Goal: Information Seeking & Learning: Learn about a topic

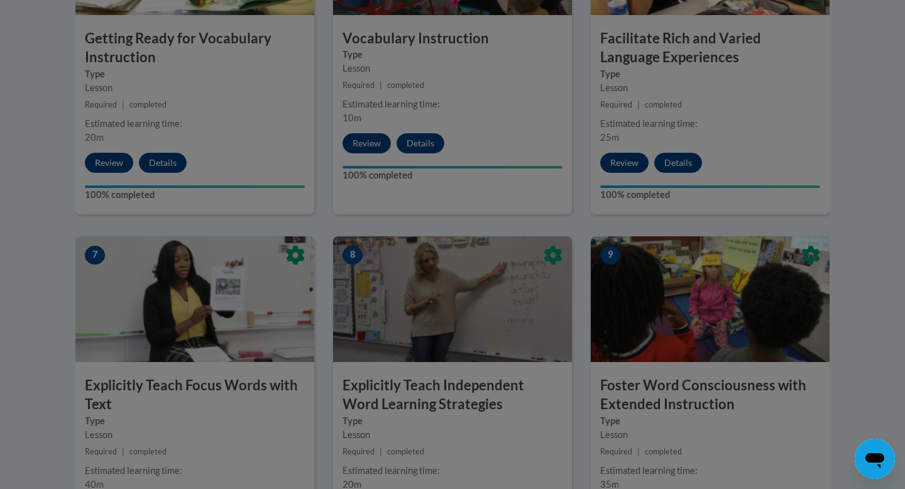
scroll to position [1141, 0]
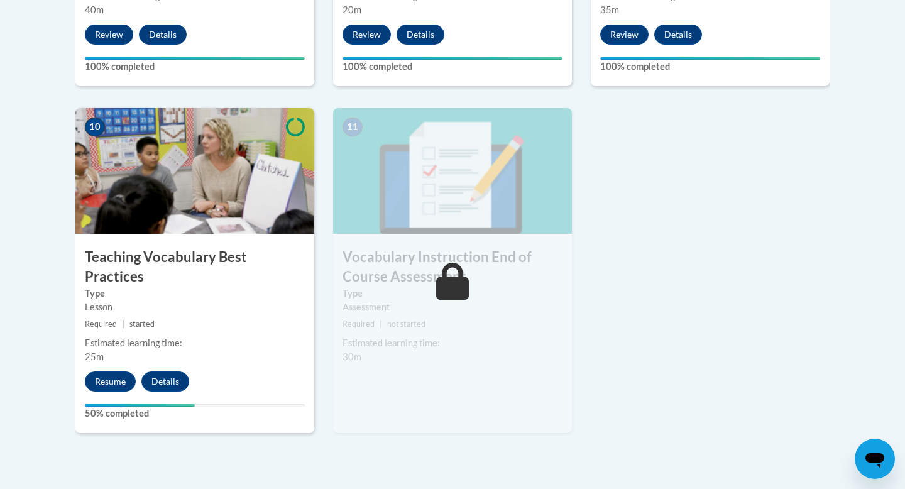
scroll to position [1376, 0]
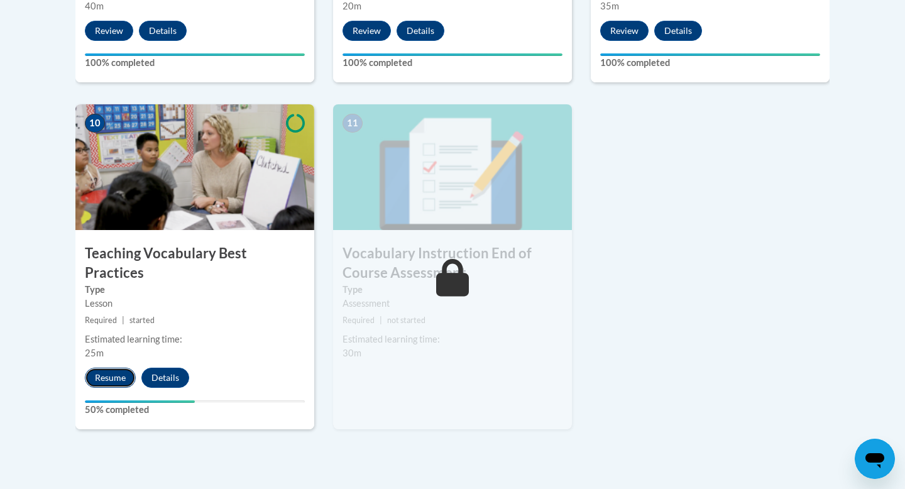
click at [104, 367] on button "Resume" at bounding box center [110, 377] width 51 height 20
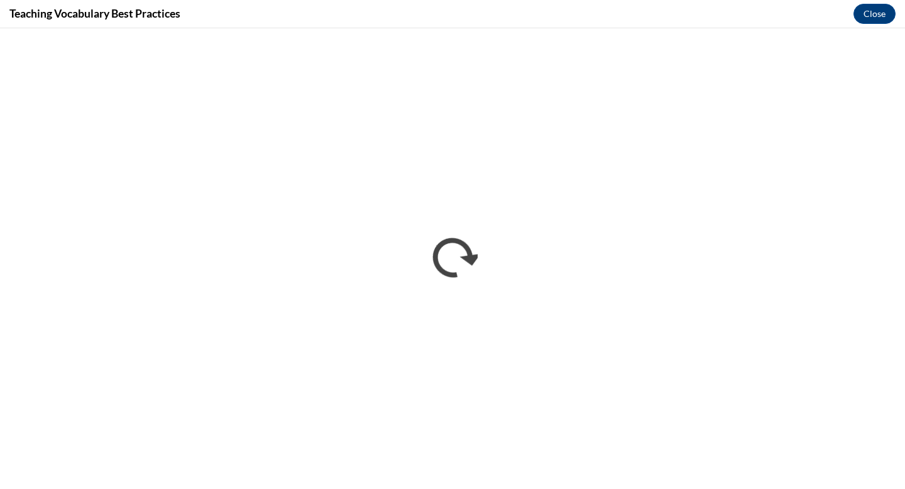
scroll to position [0, 0]
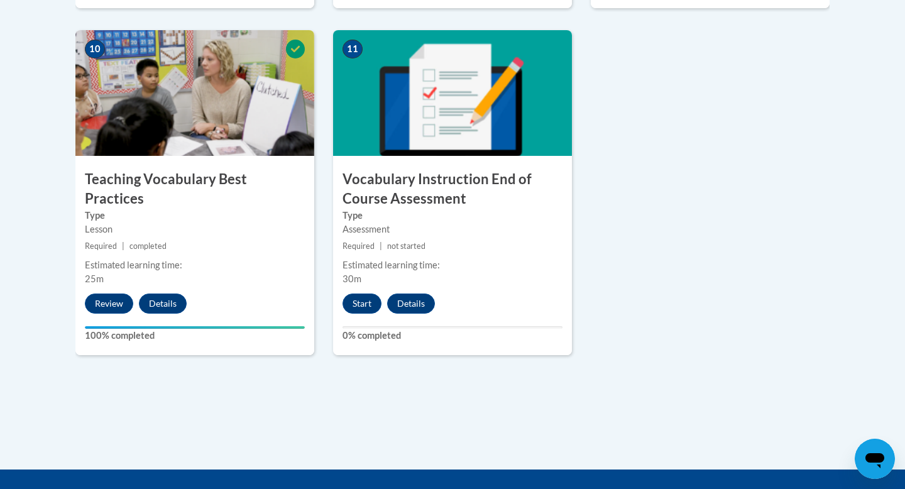
scroll to position [1638, 0]
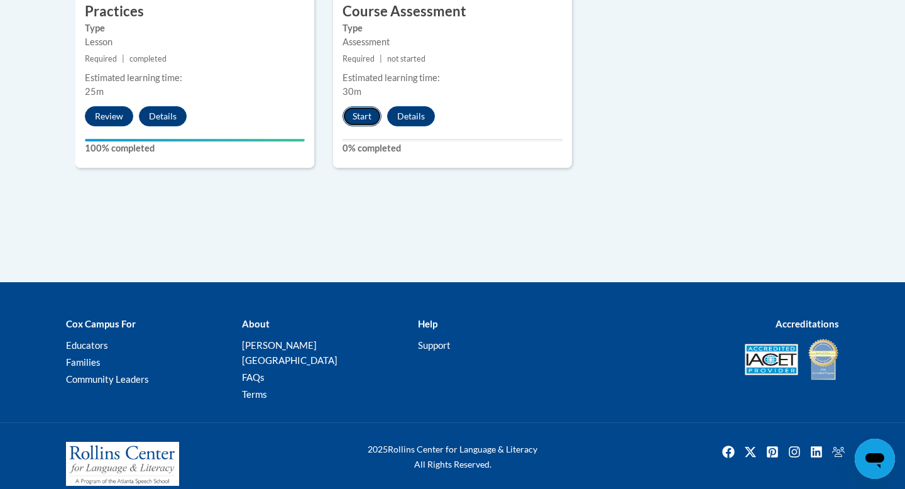
click at [363, 119] on button "Start" at bounding box center [361, 116] width 39 height 20
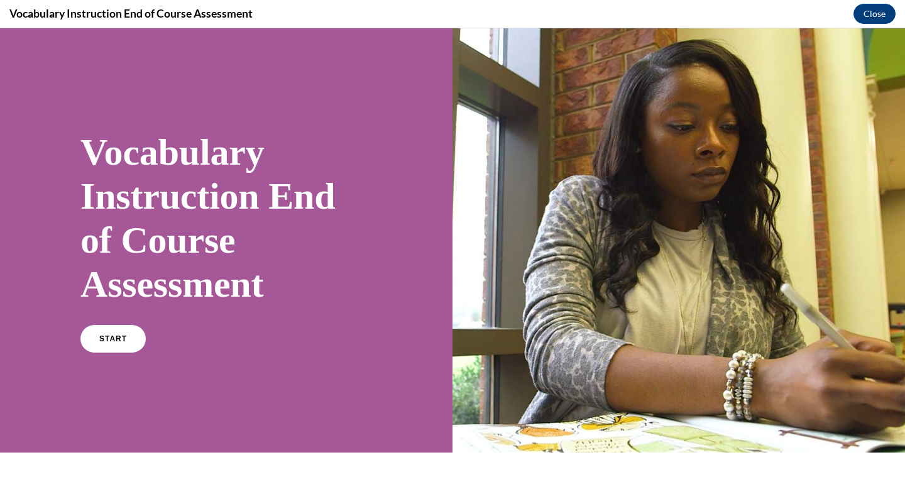
scroll to position [30, 0]
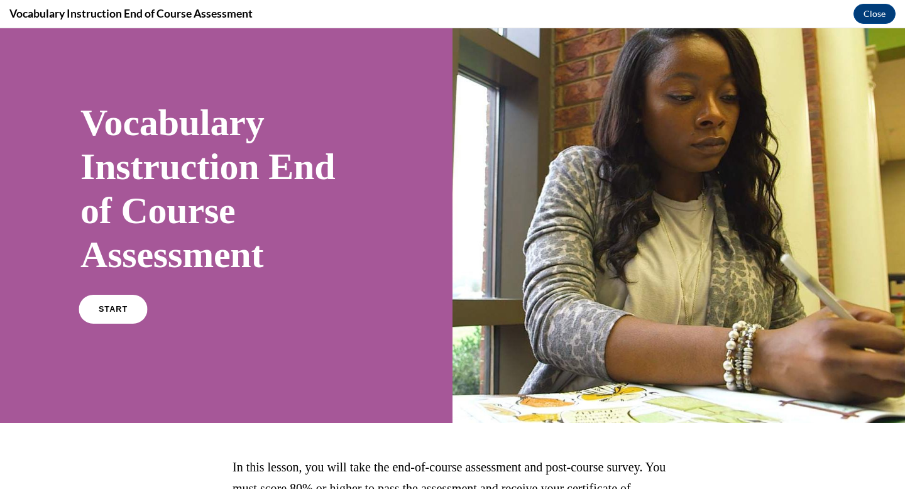
click at [114, 300] on link "START" at bounding box center [113, 309] width 68 height 29
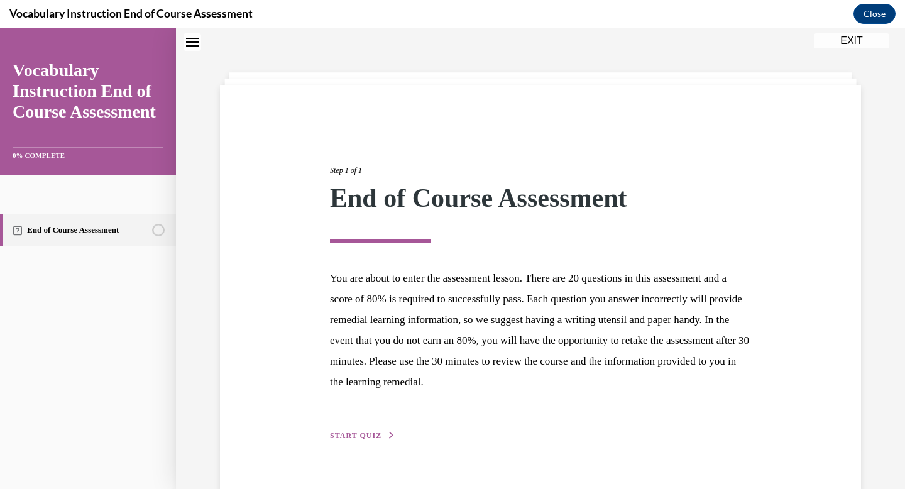
scroll to position [67, 0]
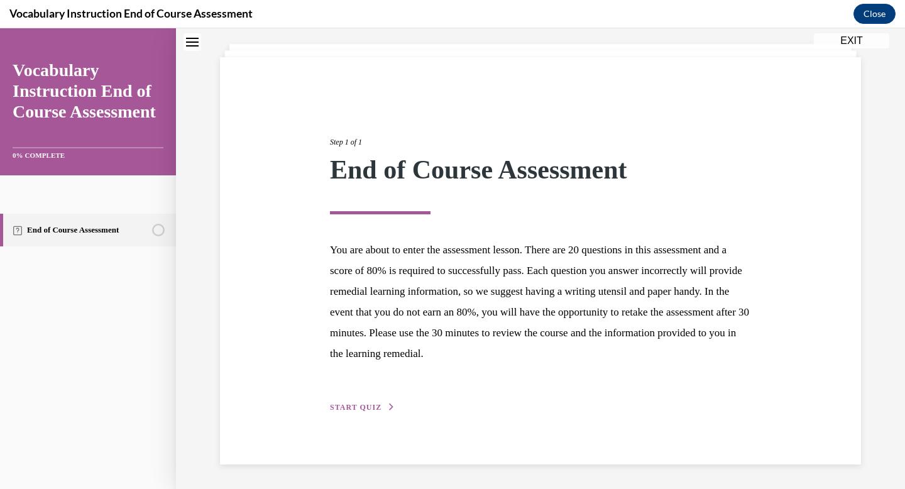
click at [361, 404] on span "START QUIZ" at bounding box center [356, 407] width 52 height 9
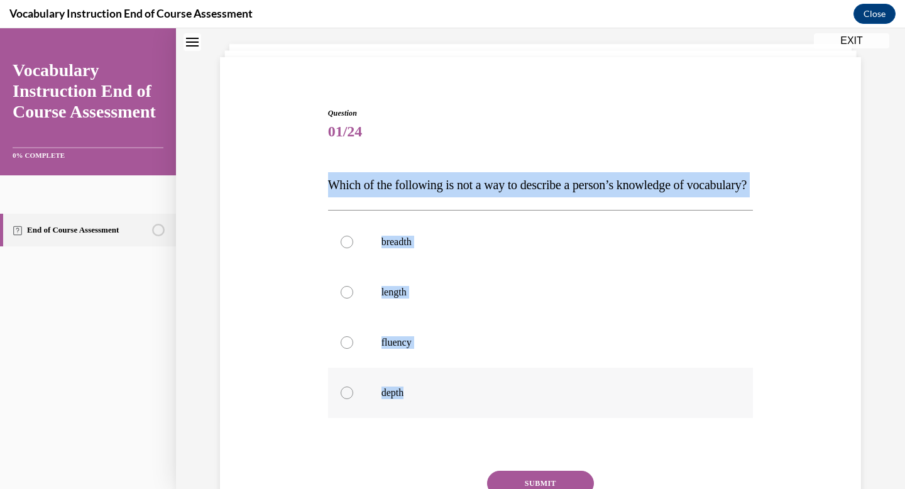
drag, startPoint x: 327, startPoint y: 185, endPoint x: 453, endPoint y: 440, distance: 284.0
click at [453, 442] on div "Question 01/24 Which of the following is not a way to describe a person’s knowl…" at bounding box center [541, 331] width 432 height 485
copy div "Which of the following is not a way to describe a person’s knowledge of vocabul…"
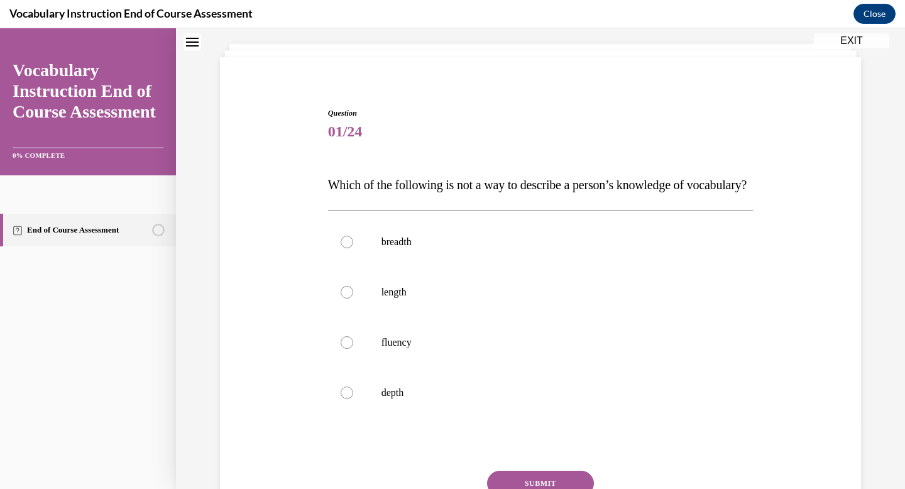
click at [603, 67] on div "Question 01/24 Which of the following is not a way to describe a person’s knowl…" at bounding box center [540, 315] width 641 height 516
click at [425, 298] on p "length" at bounding box center [551, 292] width 340 height 13
click at [353, 298] on input "length" at bounding box center [346, 292] width 13 height 13
radio input "true"
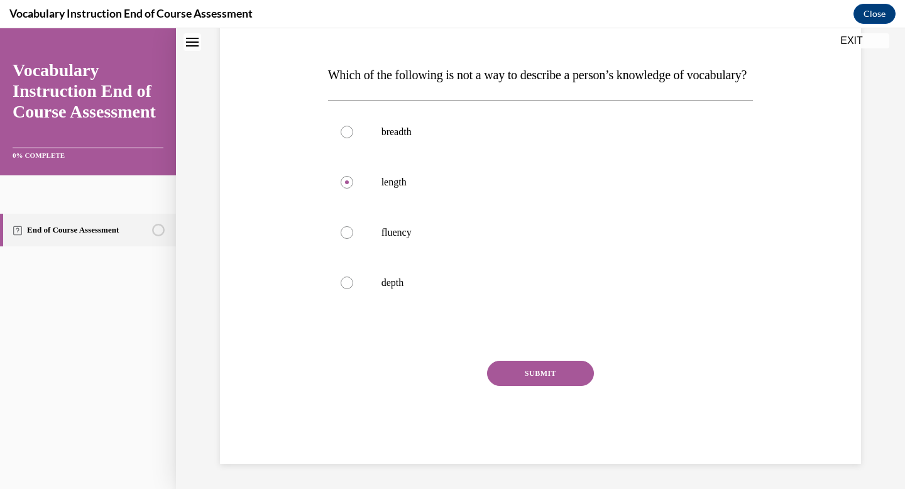
click at [518, 386] on button "SUBMIT" at bounding box center [540, 373] width 107 height 25
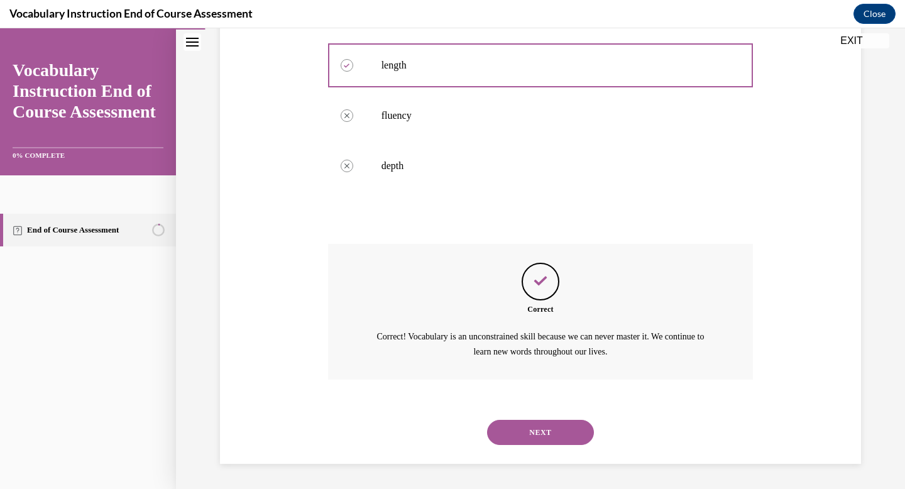
scroll to position [318, 0]
click at [545, 435] on button "NEXT" at bounding box center [540, 432] width 107 height 25
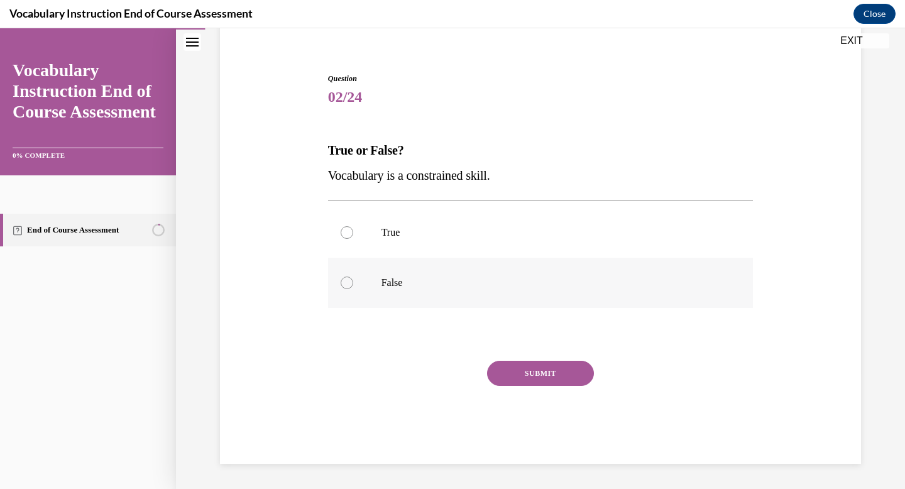
click at [430, 285] on p "False" at bounding box center [551, 282] width 340 height 13
click at [353, 285] on input "False" at bounding box center [346, 282] width 13 height 13
radio input "true"
click at [508, 372] on button "SUBMIT" at bounding box center [540, 373] width 107 height 25
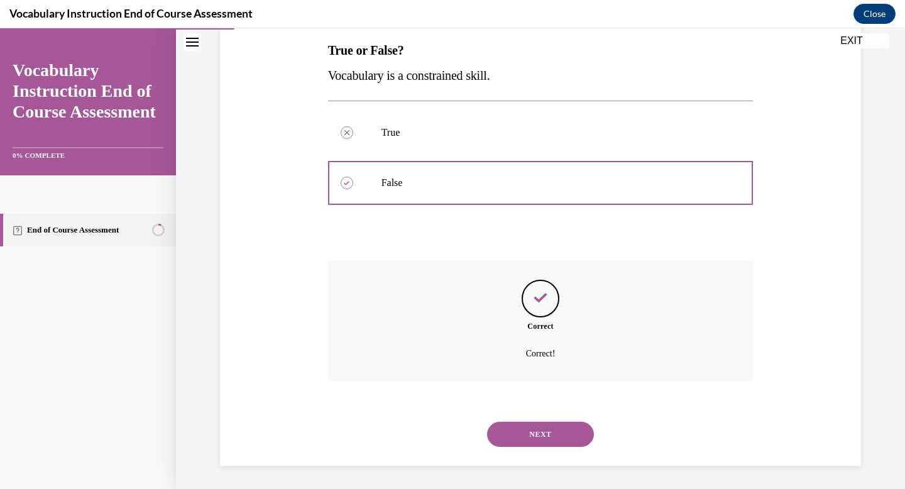
scroll to position [204, 0]
click at [537, 427] on button "NEXT" at bounding box center [540, 432] width 107 height 25
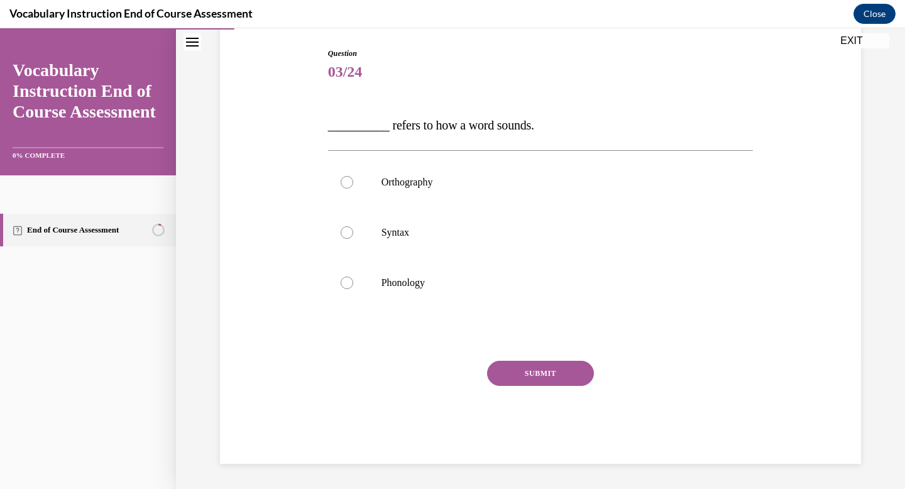
scroll to position [127, 0]
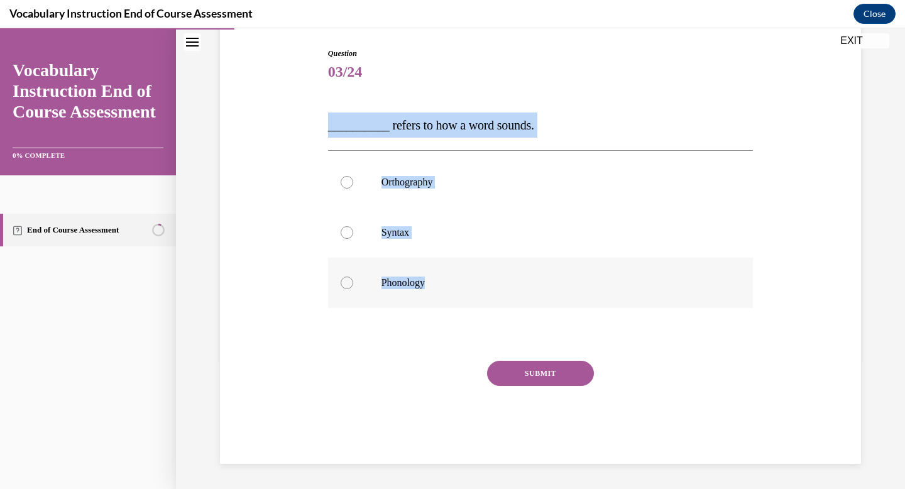
drag, startPoint x: 324, startPoint y: 128, endPoint x: 462, endPoint y: 282, distance: 206.8
click at [462, 282] on div "Question 03/24 __________ refers to how a word sounds. Orthography Syntax Phono…" at bounding box center [540, 237] width 647 height 454
copy div "__________ refers to how a word sounds. Orthography Syntax Phonology"
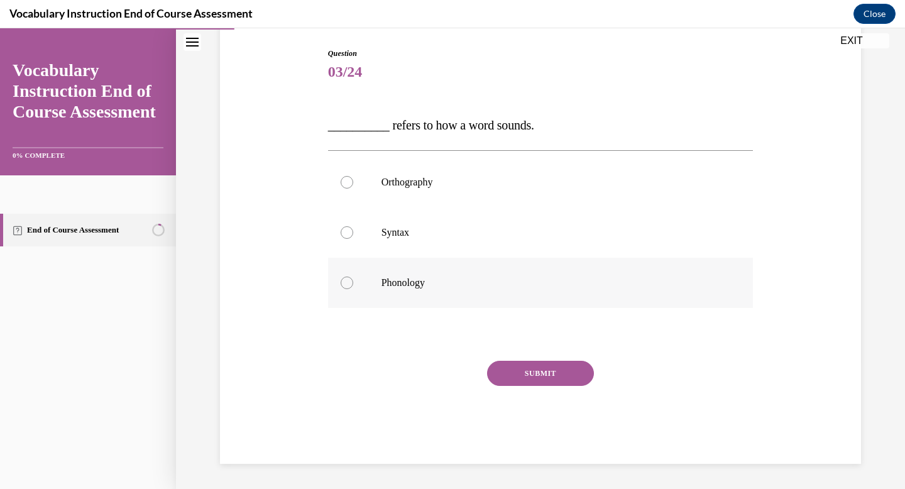
click at [416, 273] on label "Phonology" at bounding box center [540, 283] width 425 height 50
click at [353, 276] on input "Phonology" at bounding box center [346, 282] width 13 height 13
radio input "true"
click at [530, 371] on button "SUBMIT" at bounding box center [540, 373] width 107 height 25
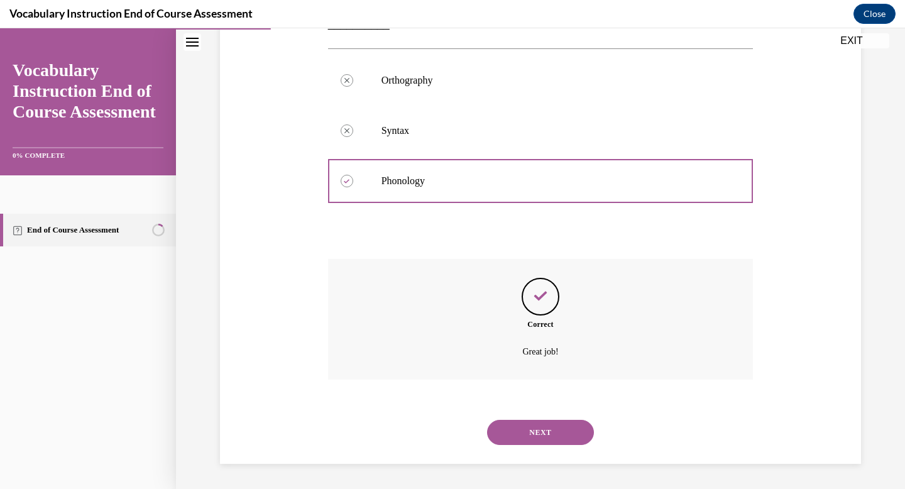
click at [525, 434] on button "NEXT" at bounding box center [540, 432] width 107 height 25
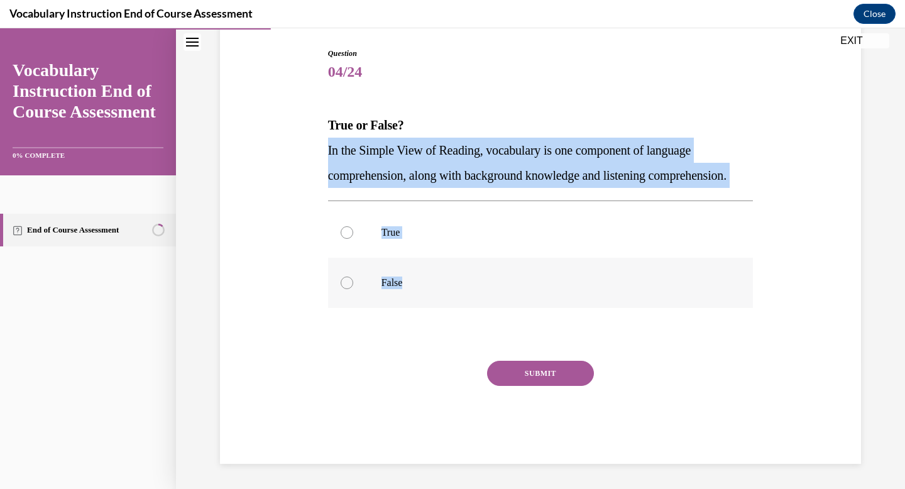
drag, startPoint x: 327, startPoint y: 139, endPoint x: 443, endPoint y: 309, distance: 205.6
click at [443, 310] on div "Question 04/24 True or False? In the Simple View of Reading, vocabulary is one …" at bounding box center [541, 246] width 432 height 435
copy div "In the Simple View of Reading, vocabulary is one component of language comprehe…"
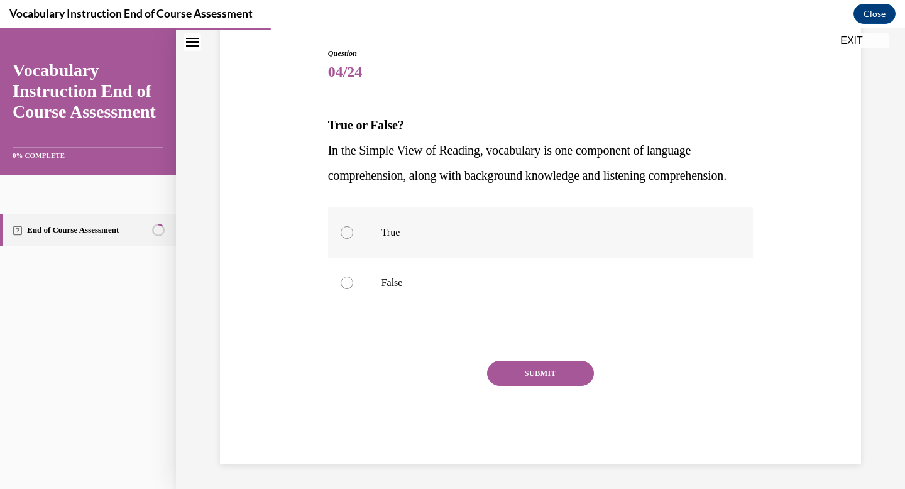
click at [347, 239] on div at bounding box center [346, 232] width 13 height 13
click at [347, 239] on input "True" at bounding box center [346, 232] width 13 height 13
radio input "true"
click at [519, 383] on button "SUBMIT" at bounding box center [540, 373] width 107 height 25
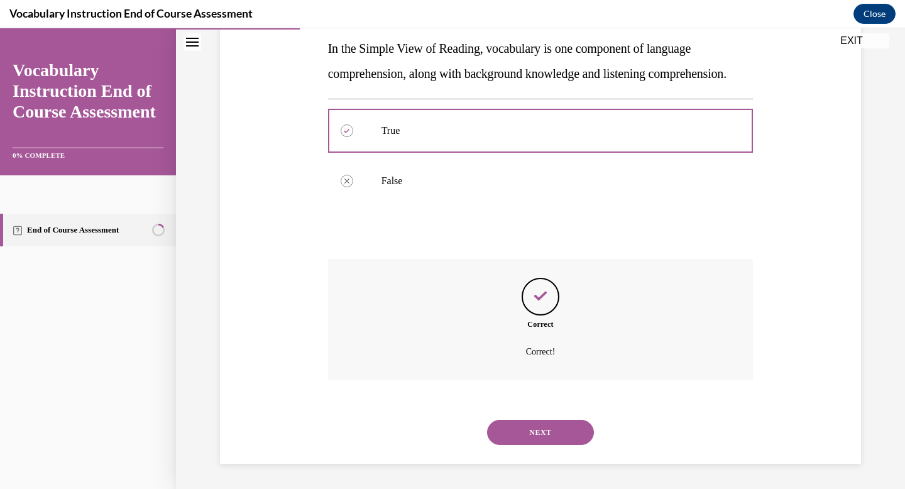
click at [530, 438] on button "NEXT" at bounding box center [540, 432] width 107 height 25
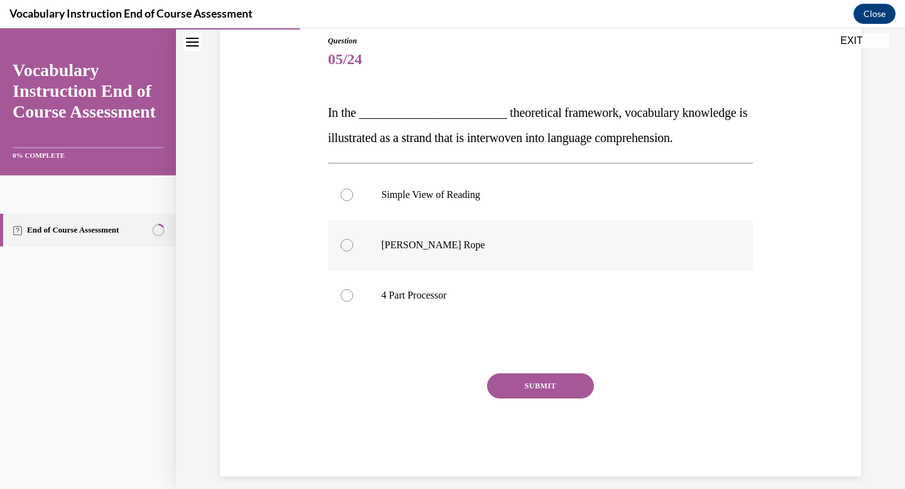
click at [453, 242] on p "Scarborough's Rope" at bounding box center [551, 245] width 340 height 13
click at [353, 242] on input "Scarborough's Rope" at bounding box center [346, 245] width 13 height 13
radio input "true"
click at [527, 387] on button "SUBMIT" at bounding box center [540, 385] width 107 height 25
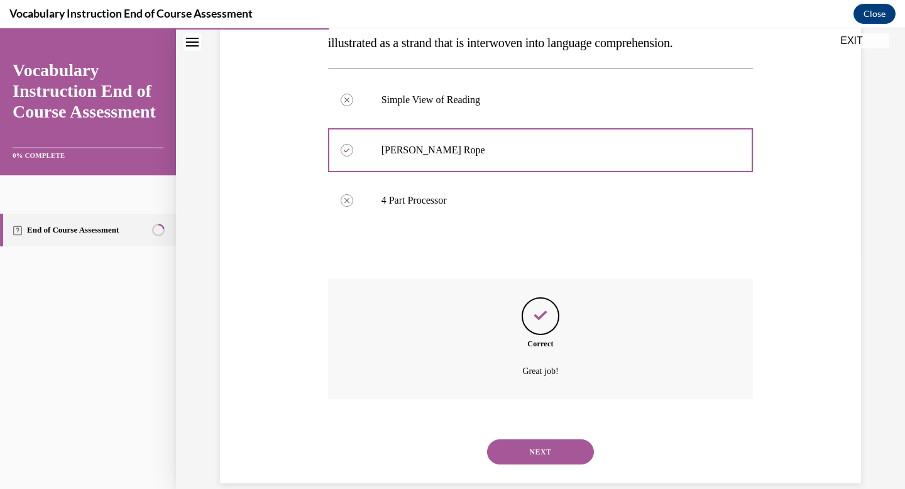
scroll to position [254, 0]
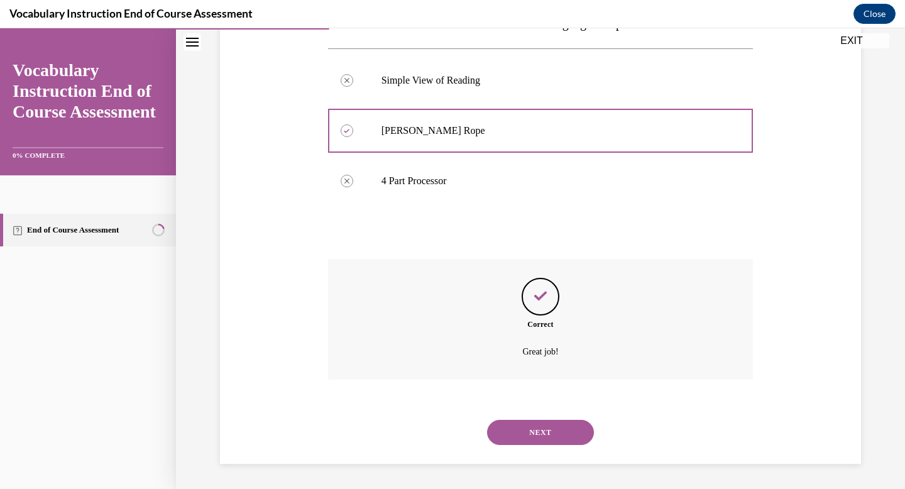
click at [537, 433] on button "NEXT" at bounding box center [540, 432] width 107 height 25
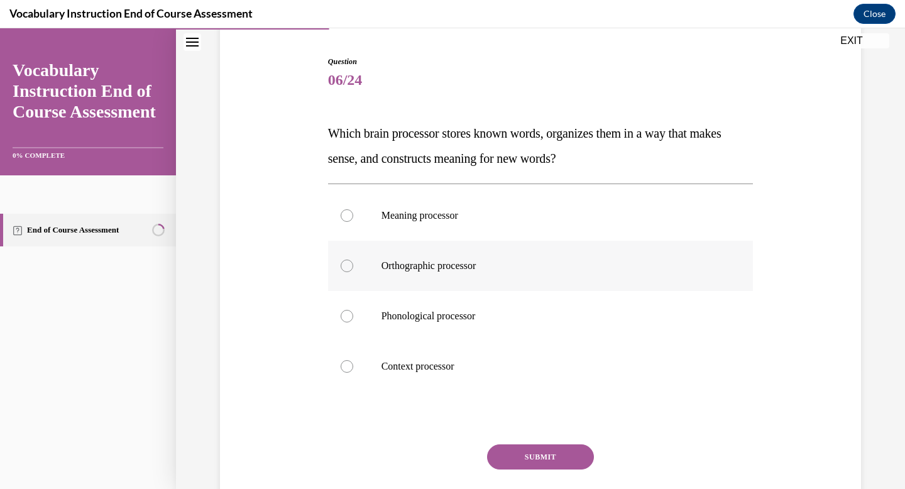
scroll to position [121, 0]
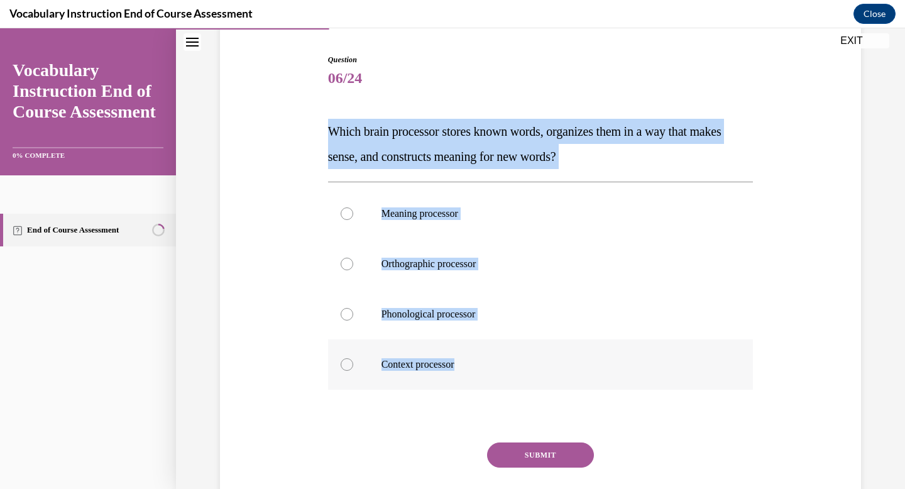
drag, startPoint x: 327, startPoint y: 131, endPoint x: 511, endPoint y: 382, distance: 311.5
click at [511, 382] on div "Question 06/24 Which brain processor stores known words, organizes them in a wa…" at bounding box center [540, 299] width 425 height 491
copy div "Which brain processor stores known words, organizes them in a way that makes se…"
click at [340, 210] on div at bounding box center [346, 213] width 13 height 13
click at [340, 210] on input "Meaning processor" at bounding box center [346, 213] width 13 height 13
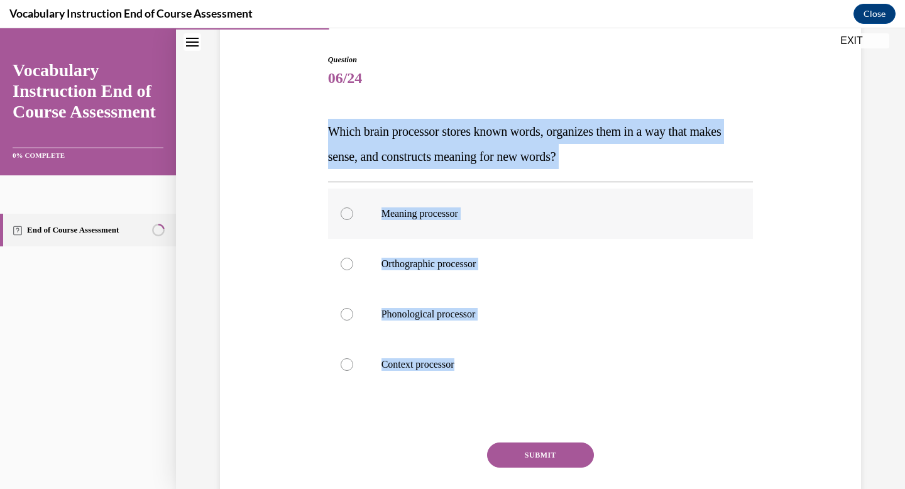
radio input "true"
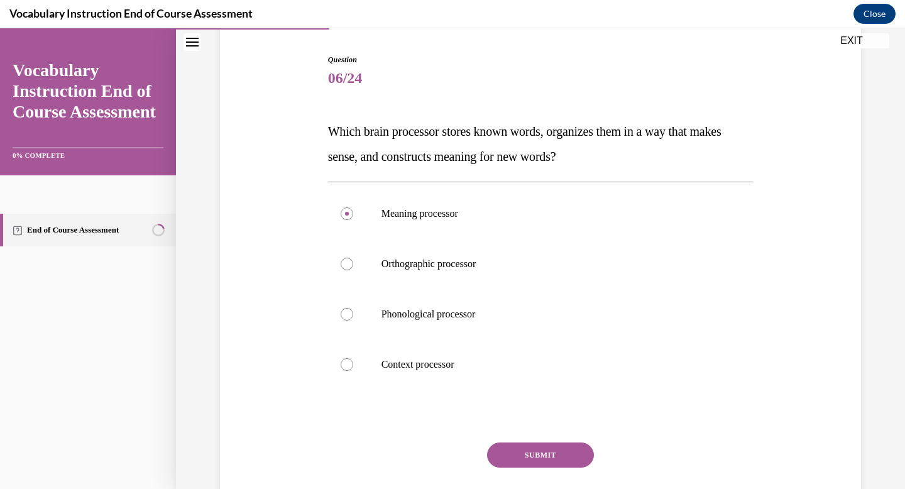
click at [522, 447] on button "SUBMIT" at bounding box center [540, 454] width 107 height 25
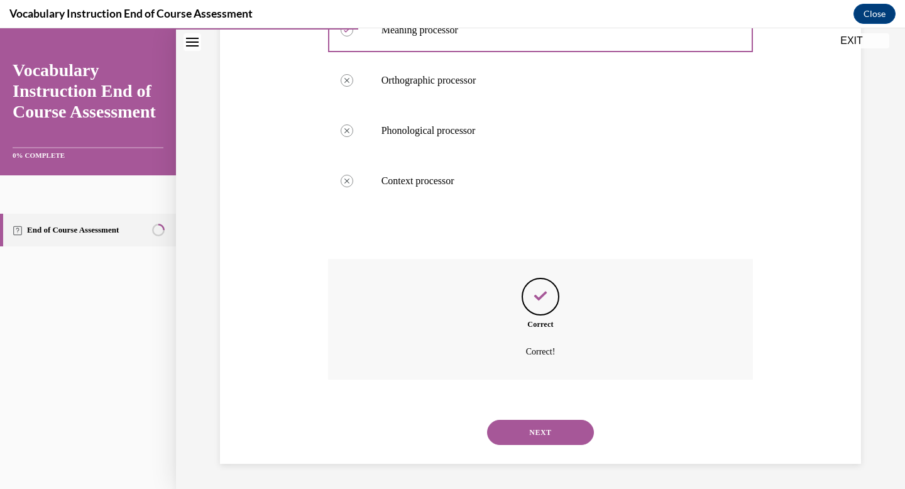
click at [526, 431] on button "NEXT" at bounding box center [540, 432] width 107 height 25
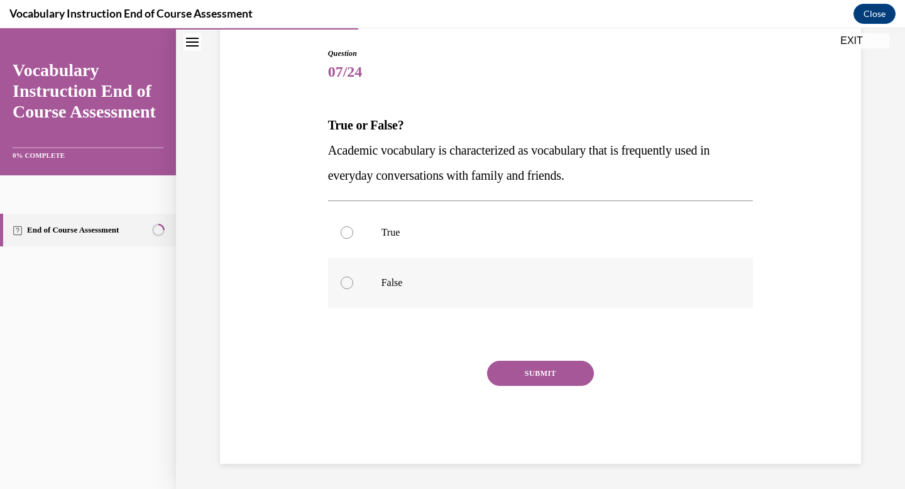
click at [404, 290] on label "False" at bounding box center [540, 283] width 425 height 50
click at [353, 289] on input "False" at bounding box center [346, 282] width 13 height 13
radio input "true"
click at [523, 369] on button "SUBMIT" at bounding box center [540, 373] width 107 height 25
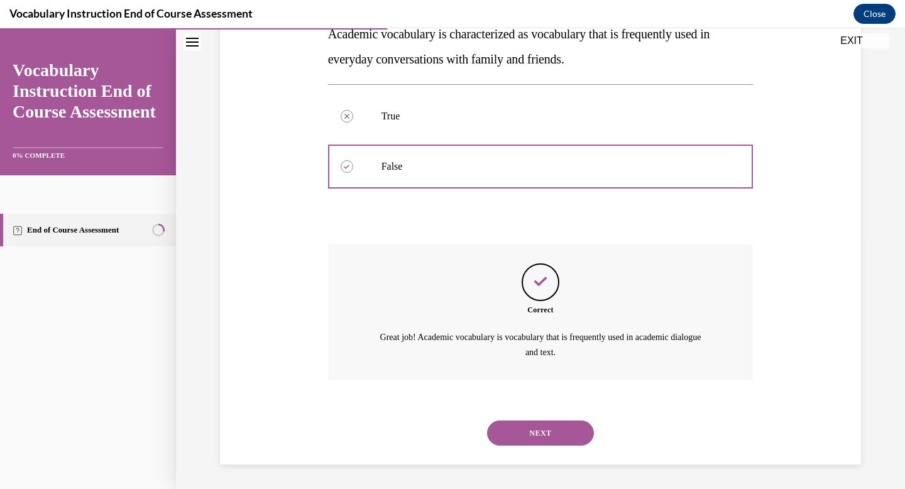
click at [531, 433] on button "NEXT" at bounding box center [540, 432] width 107 height 25
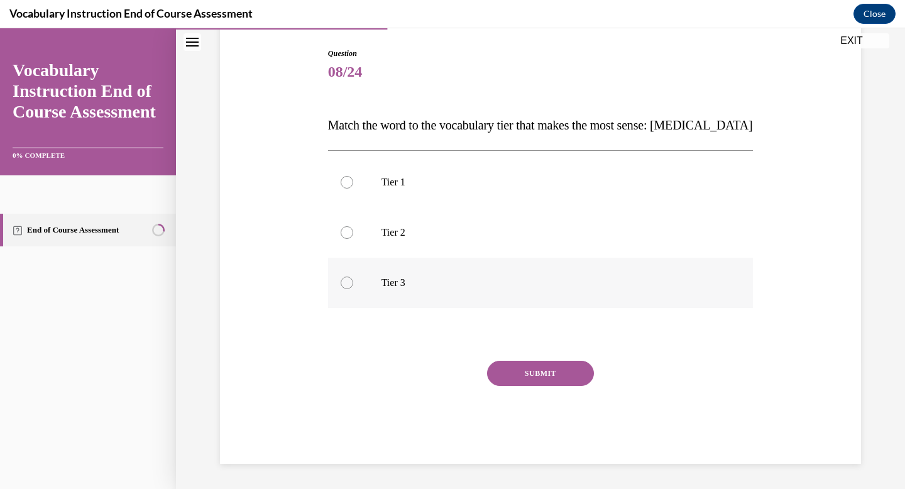
click at [496, 290] on label "Tier 3" at bounding box center [540, 283] width 425 height 50
click at [353, 289] on input "Tier 3" at bounding box center [346, 282] width 13 height 13
radio input "true"
click at [524, 371] on button "SUBMIT" at bounding box center [540, 373] width 107 height 25
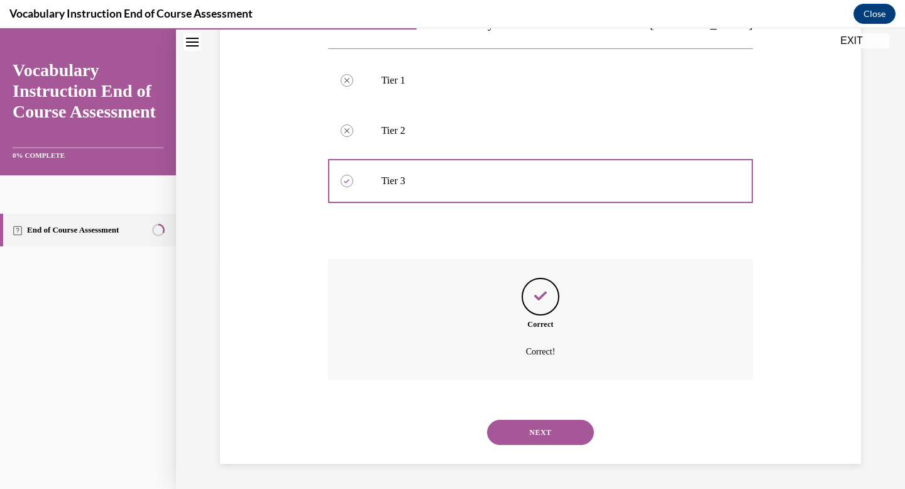
click at [524, 432] on button "NEXT" at bounding box center [540, 432] width 107 height 25
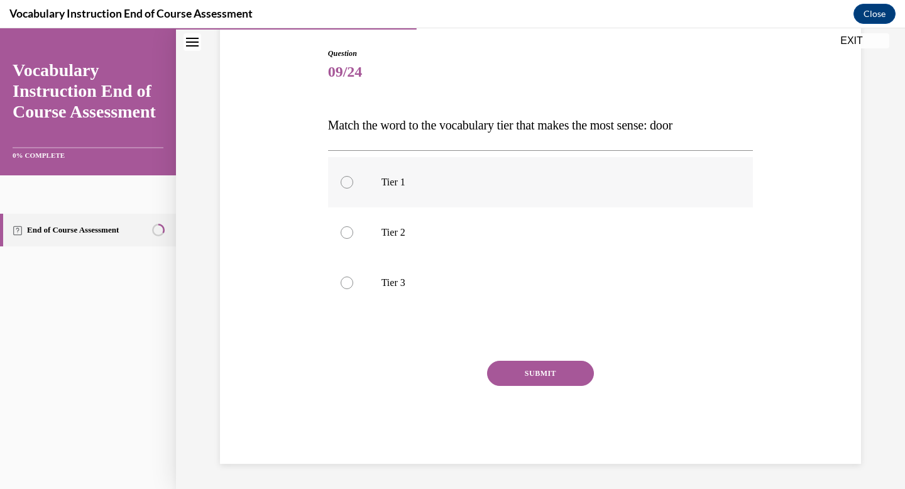
click at [477, 186] on p "Tier 1" at bounding box center [551, 182] width 340 height 13
click at [353, 186] on input "Tier 1" at bounding box center [346, 182] width 13 height 13
radio input "true"
click at [515, 371] on button "SUBMIT" at bounding box center [540, 373] width 107 height 25
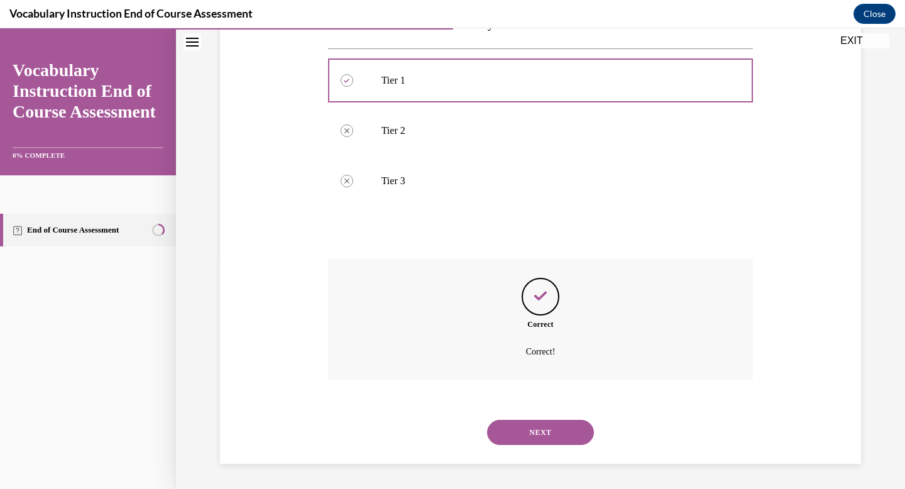
click at [521, 424] on button "NEXT" at bounding box center [540, 432] width 107 height 25
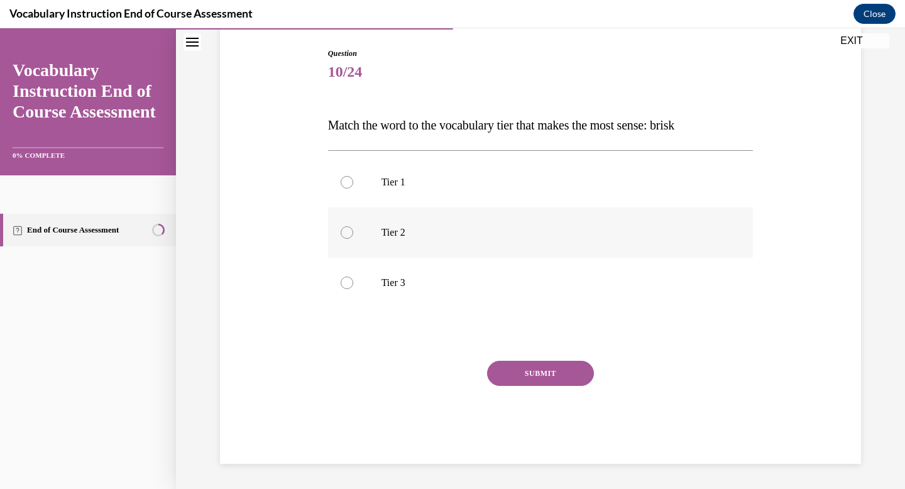
click at [481, 232] on p "Tier 2" at bounding box center [551, 232] width 340 height 13
click at [353, 232] on input "Tier 2" at bounding box center [346, 232] width 13 height 13
radio input "true"
click at [512, 367] on button "SUBMIT" at bounding box center [540, 373] width 107 height 25
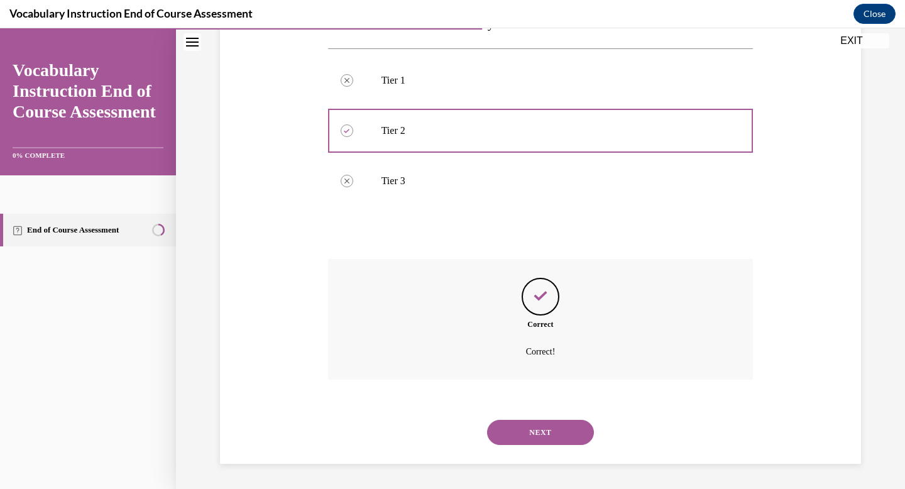
click at [510, 432] on button "NEXT" at bounding box center [540, 432] width 107 height 25
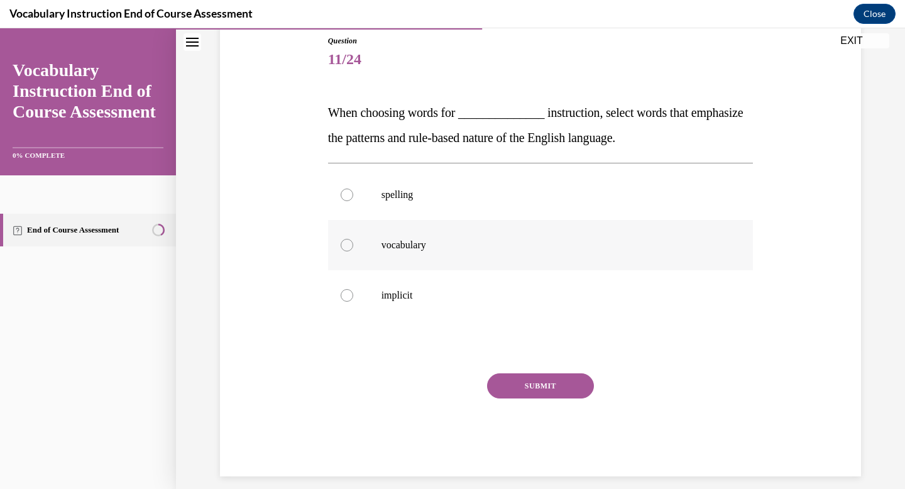
click at [443, 245] on p "vocabulary" at bounding box center [551, 245] width 340 height 13
click at [353, 245] on input "vocabulary" at bounding box center [346, 245] width 13 height 13
radio input "true"
click at [457, 205] on label "spelling" at bounding box center [540, 195] width 425 height 50
click at [353, 201] on input "spelling" at bounding box center [346, 194] width 13 height 13
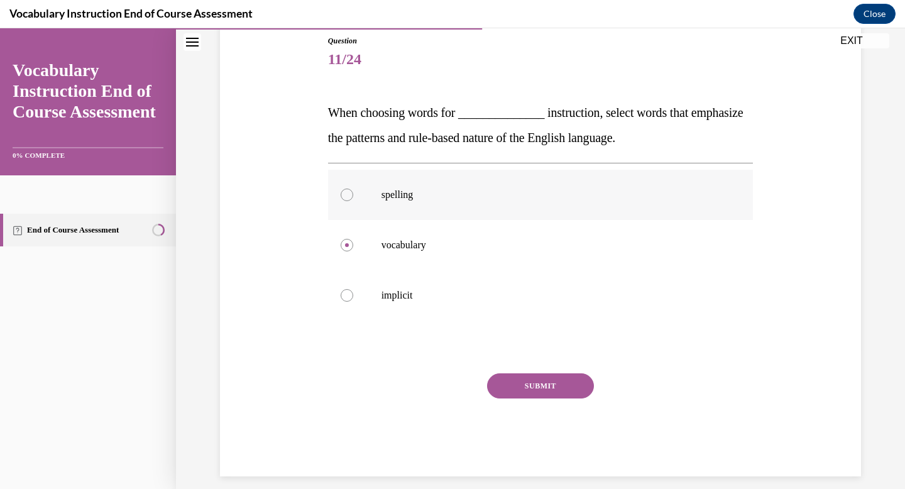
radio input "true"
click at [541, 381] on button "SUBMIT" at bounding box center [540, 385] width 107 height 25
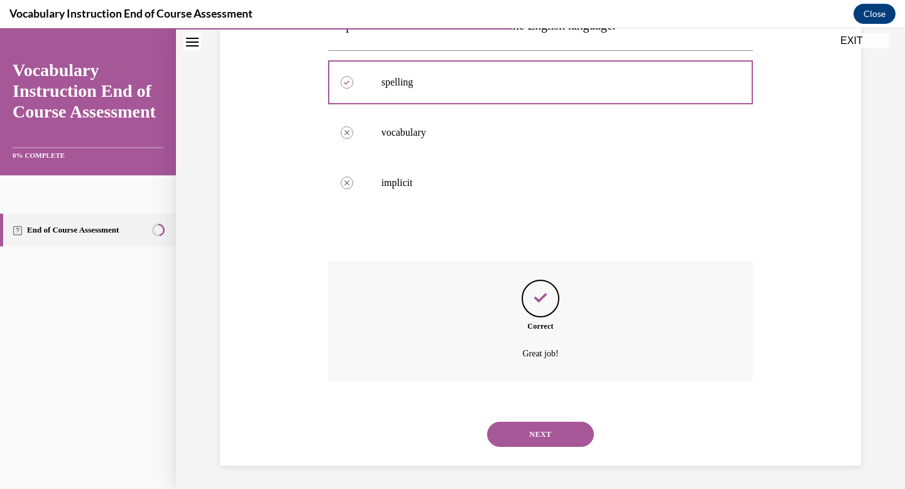
scroll to position [254, 0]
click at [538, 427] on button "NEXT" at bounding box center [540, 432] width 107 height 25
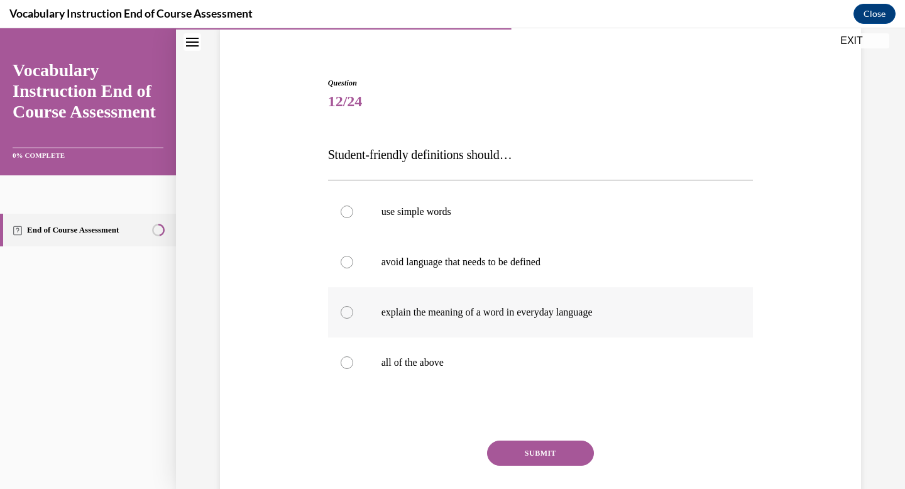
scroll to position [98, 0]
click at [494, 357] on p "all of the above" at bounding box center [551, 362] width 340 height 13
click at [353, 357] on input "all of the above" at bounding box center [346, 362] width 13 height 13
radio input "true"
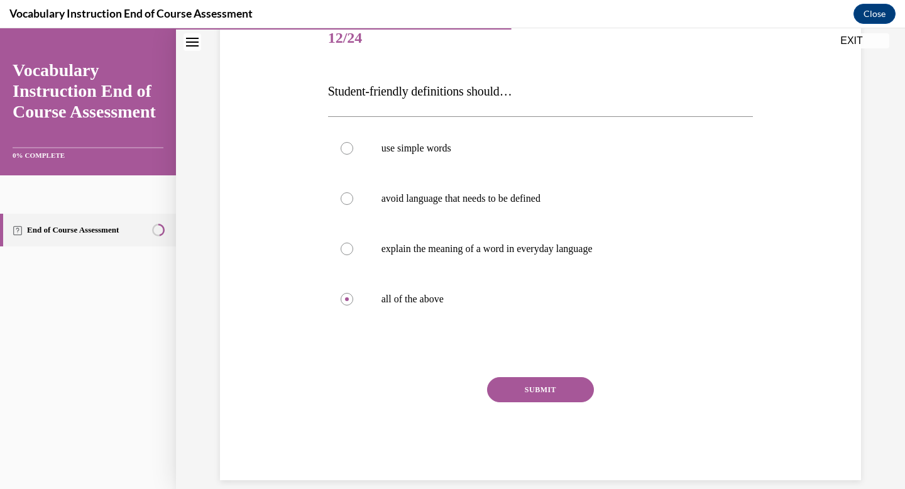
click at [517, 388] on button "SUBMIT" at bounding box center [540, 389] width 107 height 25
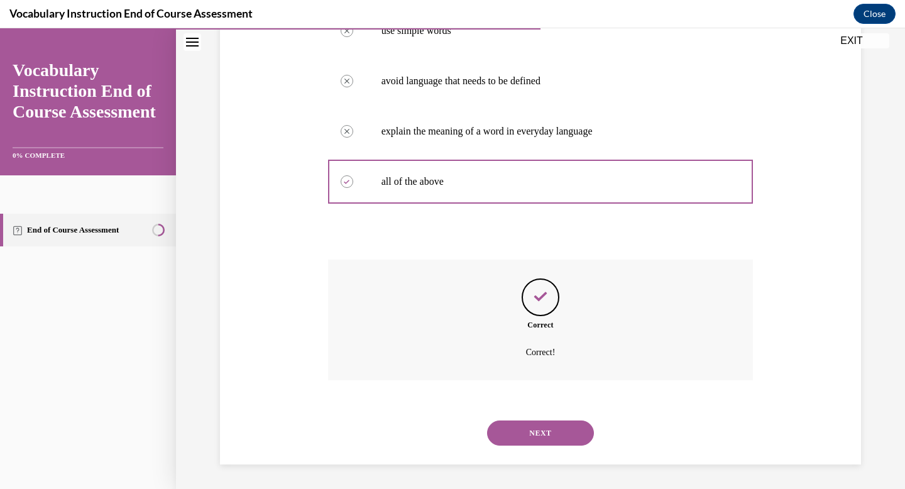
scroll to position [279, 0]
click at [520, 431] on button "NEXT" at bounding box center [540, 432] width 107 height 25
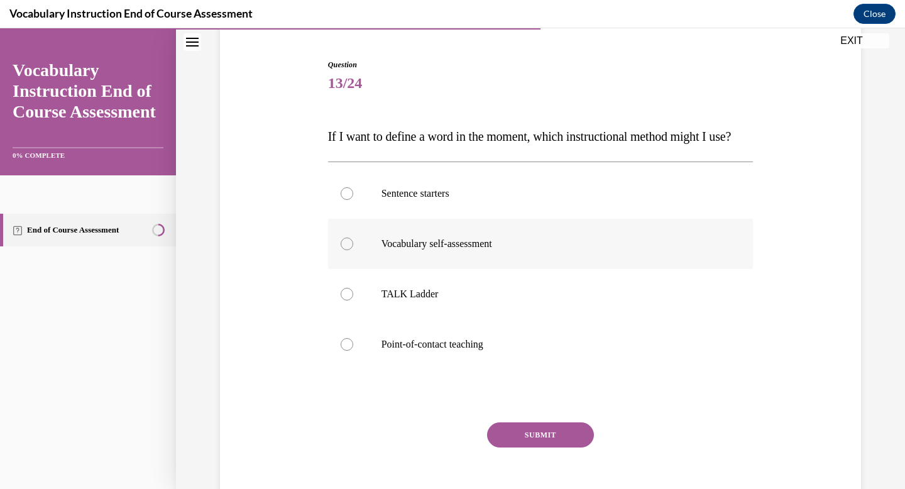
scroll to position [119, 0]
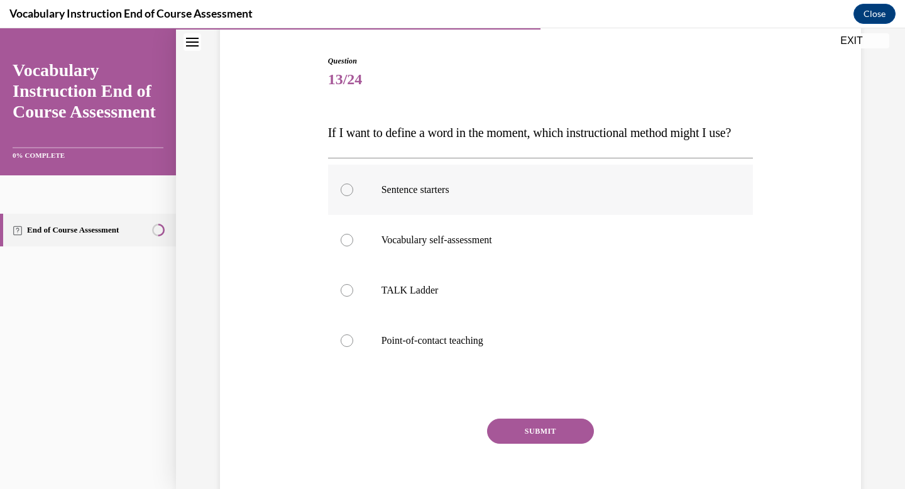
click at [509, 196] on p "Sentence starters" at bounding box center [551, 189] width 340 height 13
click at [353, 196] on input "Sentence starters" at bounding box center [346, 189] width 13 height 13
radio input "true"
click at [516, 443] on button "SUBMIT" at bounding box center [540, 430] width 107 height 25
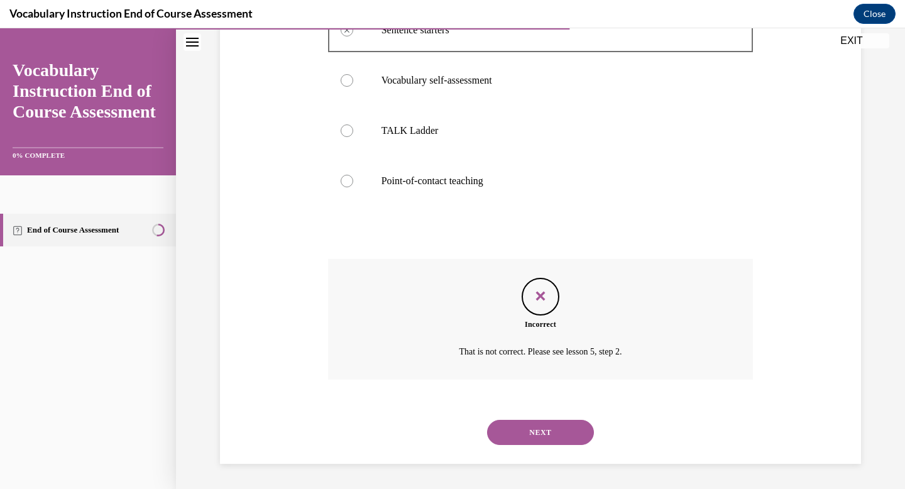
scroll to position [304, 0]
click at [522, 432] on button "NEXT" at bounding box center [540, 432] width 107 height 25
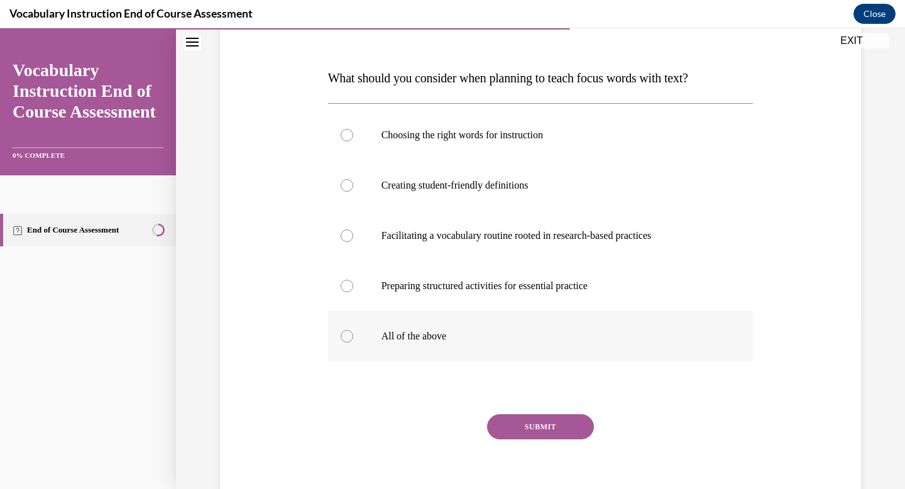
scroll to position [175, 0]
click at [533, 361] on div "Choosing the right words for instruction Creating student-friendly definitions …" at bounding box center [540, 234] width 425 height 264
click at [526, 339] on p "All of the above" at bounding box center [551, 335] width 340 height 13
click at [353, 339] on input "All of the above" at bounding box center [346, 335] width 13 height 13
radio input "true"
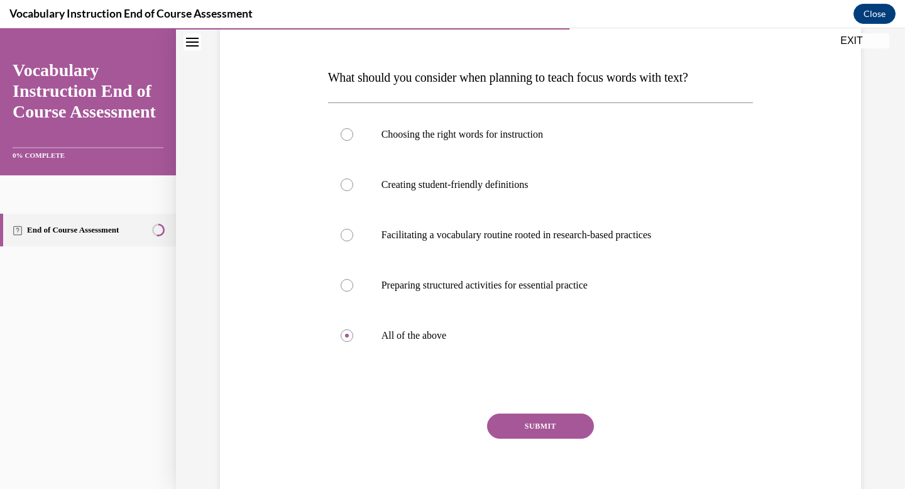
click at [532, 421] on button "SUBMIT" at bounding box center [540, 425] width 107 height 25
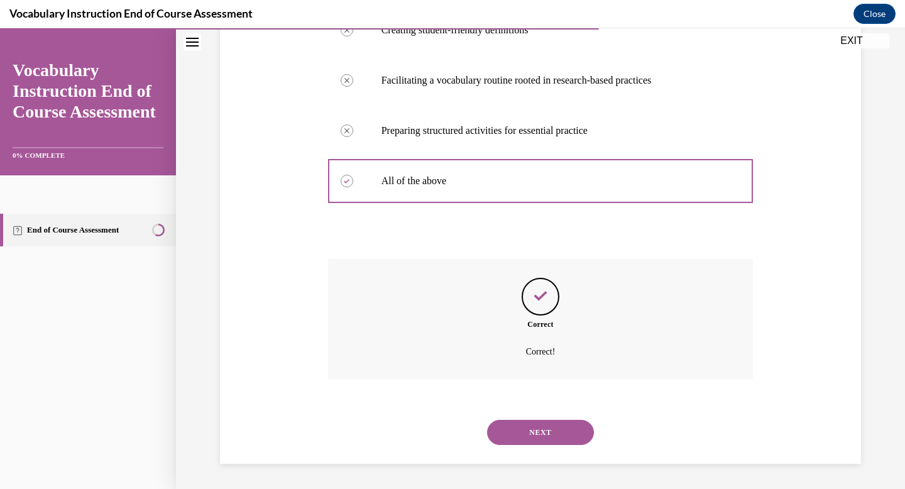
click at [535, 443] on button "NEXT" at bounding box center [540, 432] width 107 height 25
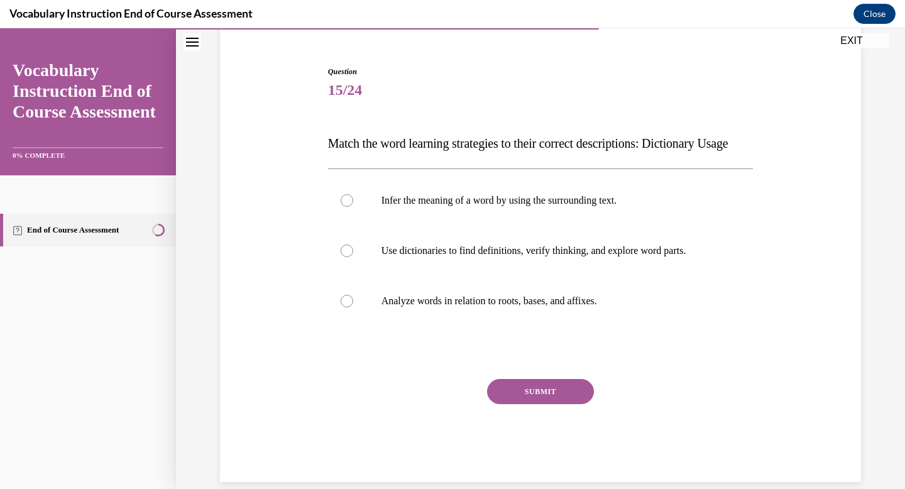
scroll to position [111, 0]
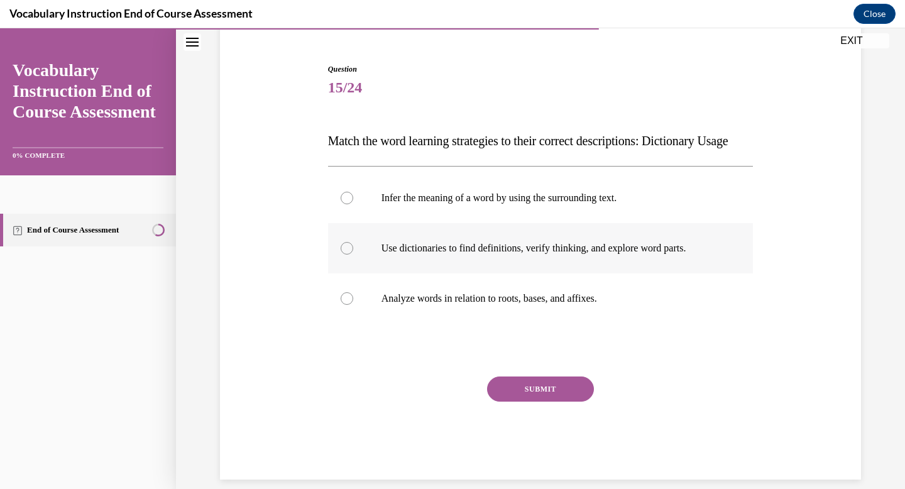
click at [604, 254] on p "Use dictionaries to find definitions, verify thinking, and explore word parts." at bounding box center [551, 248] width 340 height 13
click at [353, 254] on input "Use dictionaries to find definitions, verify thinking, and explore word parts." at bounding box center [346, 248] width 13 height 13
radio input "true"
click at [557, 401] on button "SUBMIT" at bounding box center [540, 388] width 107 height 25
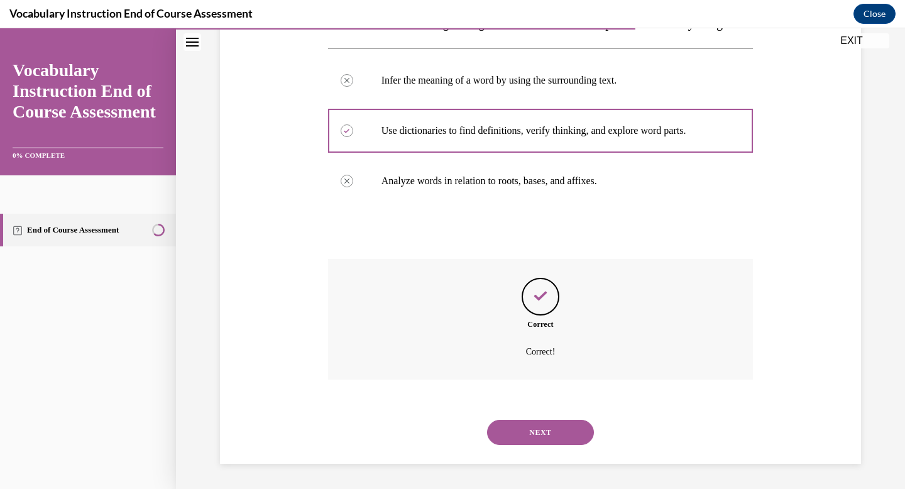
click at [549, 430] on button "NEXT" at bounding box center [540, 432] width 107 height 25
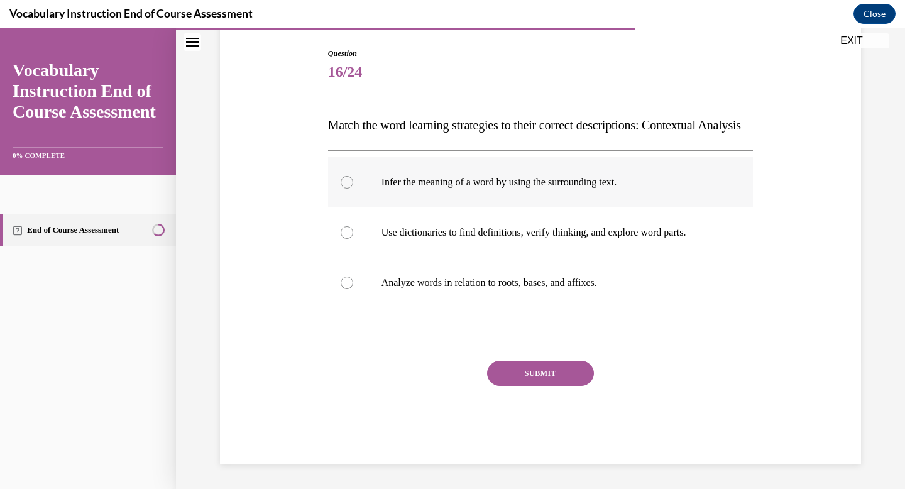
click at [447, 178] on label "Infer the meaning of a word by using the surrounding text." at bounding box center [540, 182] width 425 height 50
click at [353, 178] on input "Infer the meaning of a word by using the surrounding text." at bounding box center [346, 182] width 13 height 13
radio input "true"
click at [527, 380] on button "SUBMIT" at bounding box center [540, 373] width 107 height 25
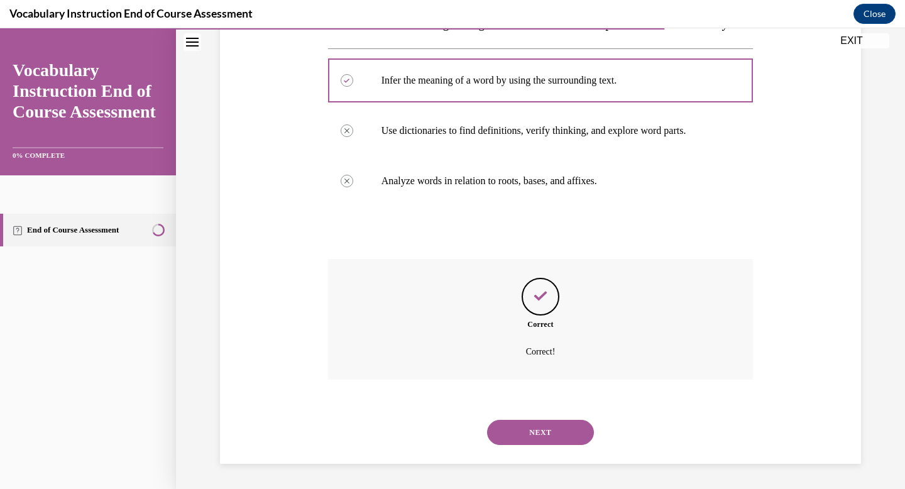
click at [531, 428] on button "NEXT" at bounding box center [540, 432] width 107 height 25
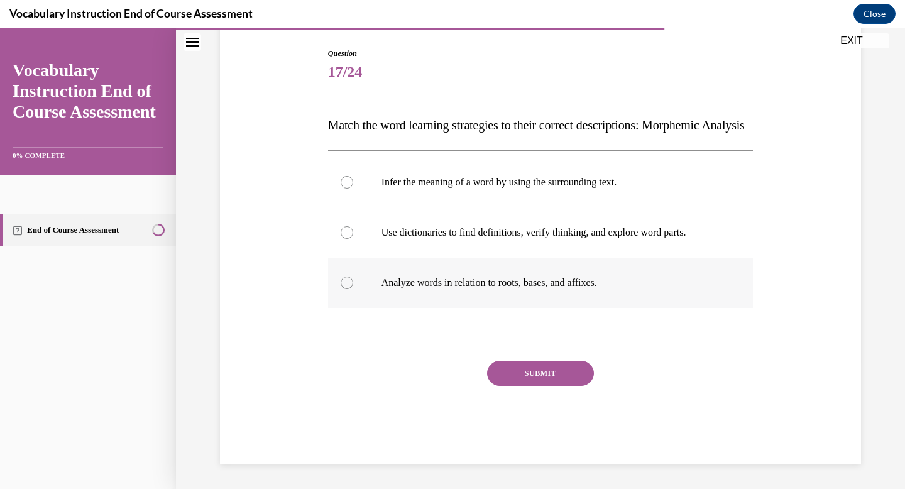
click at [537, 289] on p "Analyze words in relation to roots, bases, and affixes." at bounding box center [551, 282] width 340 height 13
click at [353, 289] on input "Analyze words in relation to roots, bases, and affixes." at bounding box center [346, 282] width 13 height 13
radio input "true"
click at [534, 386] on button "SUBMIT" at bounding box center [540, 373] width 107 height 25
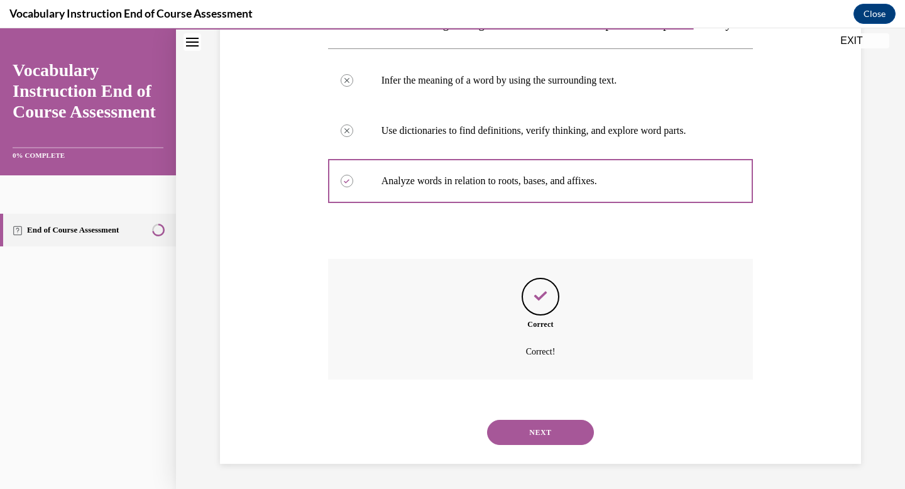
click at [524, 433] on button "NEXT" at bounding box center [540, 432] width 107 height 25
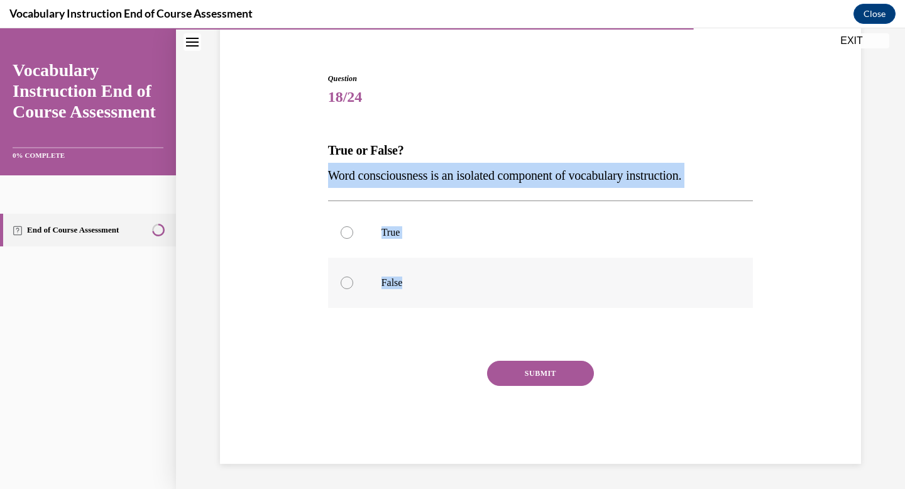
drag, startPoint x: 327, startPoint y: 177, endPoint x: 433, endPoint y: 289, distance: 155.1
click at [433, 290] on div "Question 18/24 True or False? Word consciousness is an isolated component of vo…" at bounding box center [541, 259] width 432 height 410
copy div "Word consciousness is an isolated component of vocabulary instruction.  True Fa…"
click at [354, 281] on label "False" at bounding box center [540, 283] width 425 height 50
click at [353, 281] on input "False" at bounding box center [346, 282] width 13 height 13
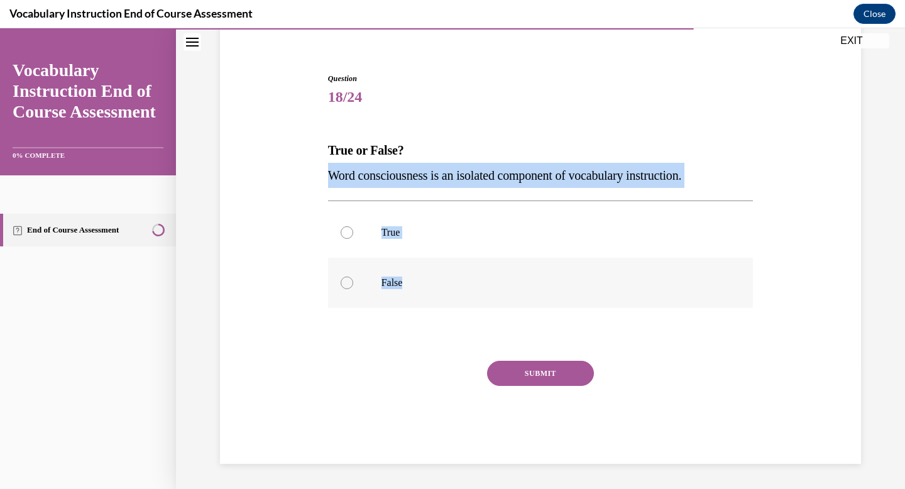
radio input "true"
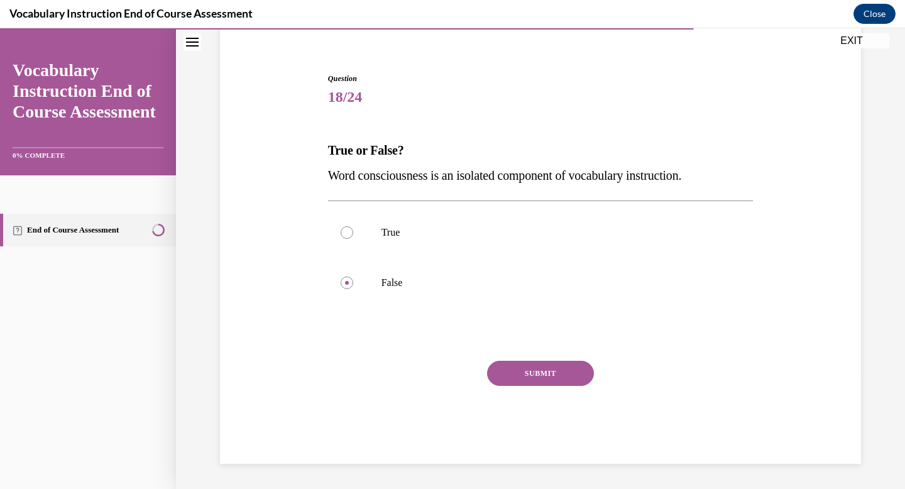
click at [509, 366] on button "SUBMIT" at bounding box center [540, 373] width 107 height 25
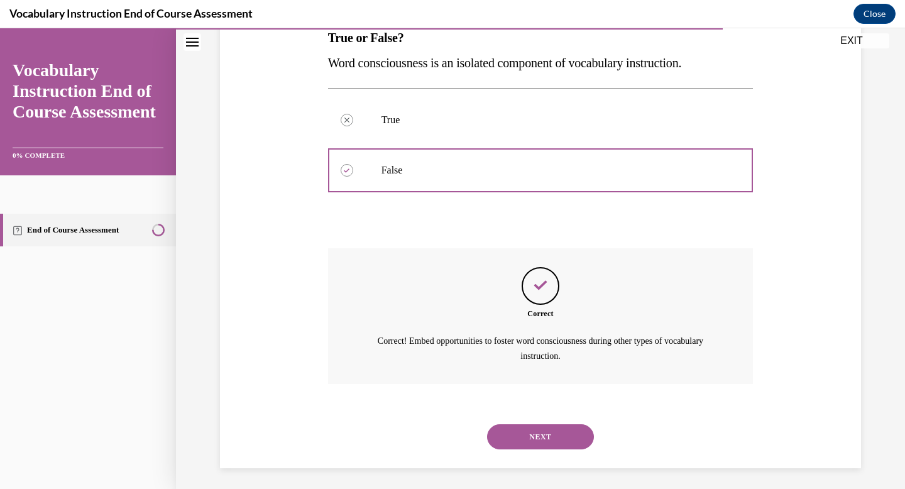
scroll to position [218, 0]
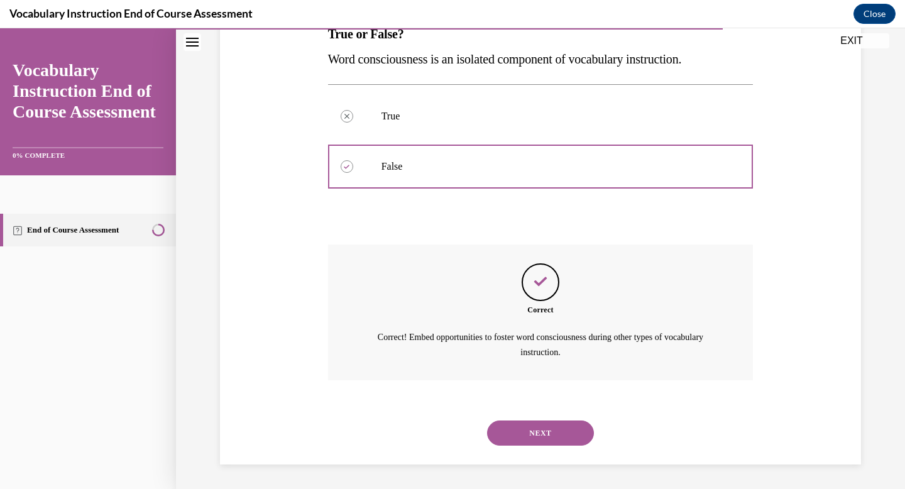
click at [534, 433] on button "NEXT" at bounding box center [540, 432] width 107 height 25
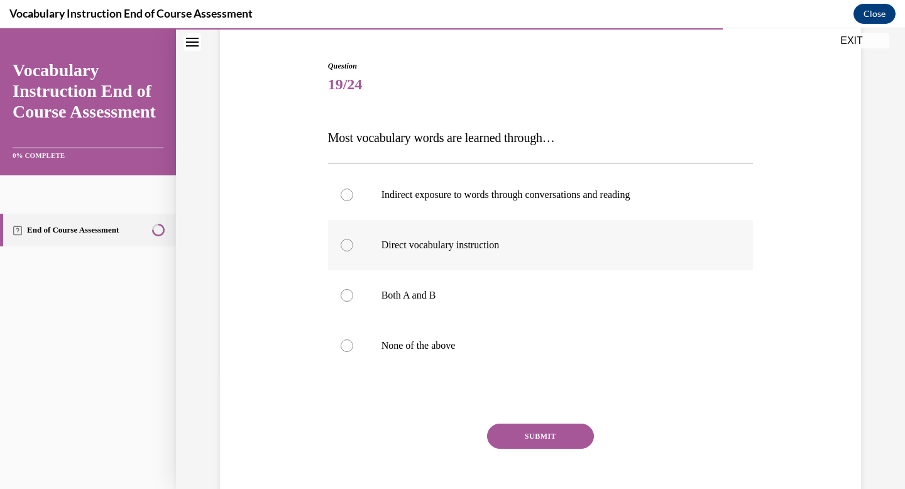
scroll to position [122, 0]
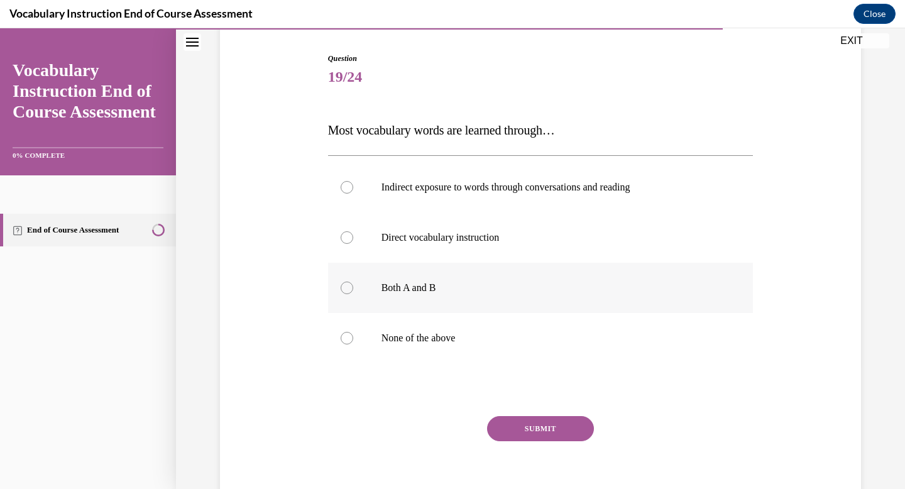
click at [440, 283] on p "Both A and B" at bounding box center [551, 287] width 340 height 13
click at [353, 283] on input "Both A and B" at bounding box center [346, 287] width 13 height 13
radio input "true"
click at [505, 431] on button "SUBMIT" at bounding box center [540, 428] width 107 height 25
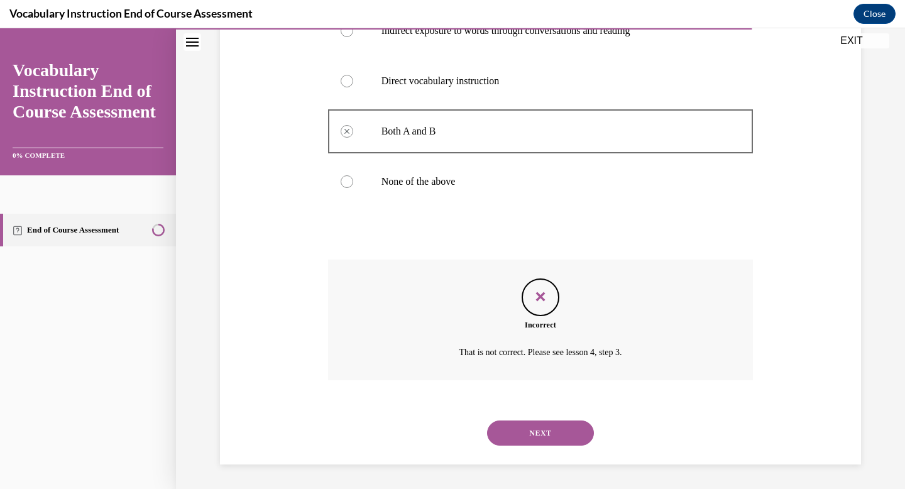
scroll to position [279, 0]
click at [522, 433] on button "NEXT" at bounding box center [540, 432] width 107 height 25
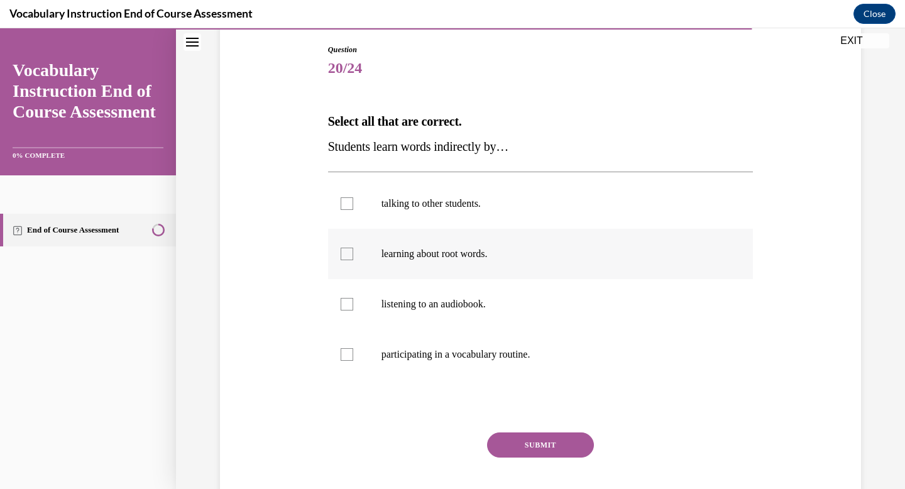
scroll to position [131, 0]
click at [498, 209] on p "talking to other students." at bounding box center [551, 203] width 340 height 13
click at [353, 209] on input "talking to other students." at bounding box center [346, 203] width 13 height 13
checkbox input "true"
click at [491, 290] on label "listening to an audiobook." at bounding box center [540, 303] width 425 height 50
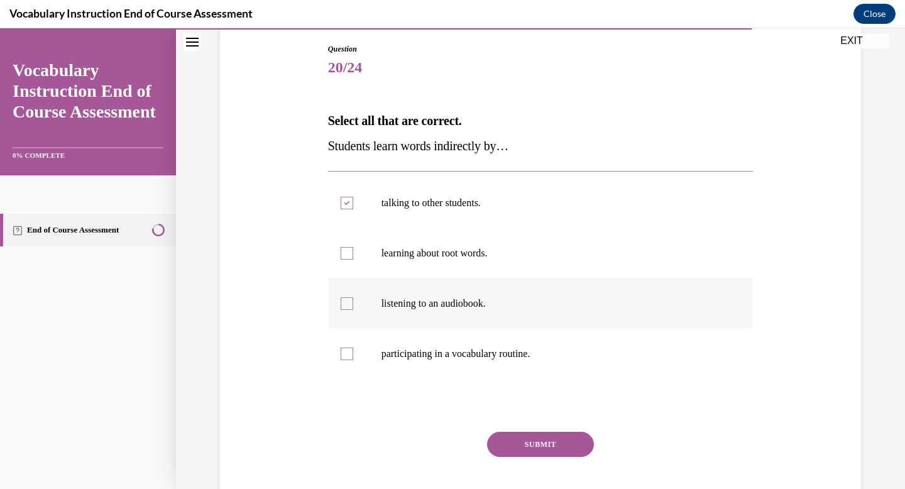
click at [353, 297] on input "listening to an audiobook." at bounding box center [346, 303] width 13 height 13
checkbox input "true"
click at [521, 441] on button "SUBMIT" at bounding box center [540, 444] width 107 height 25
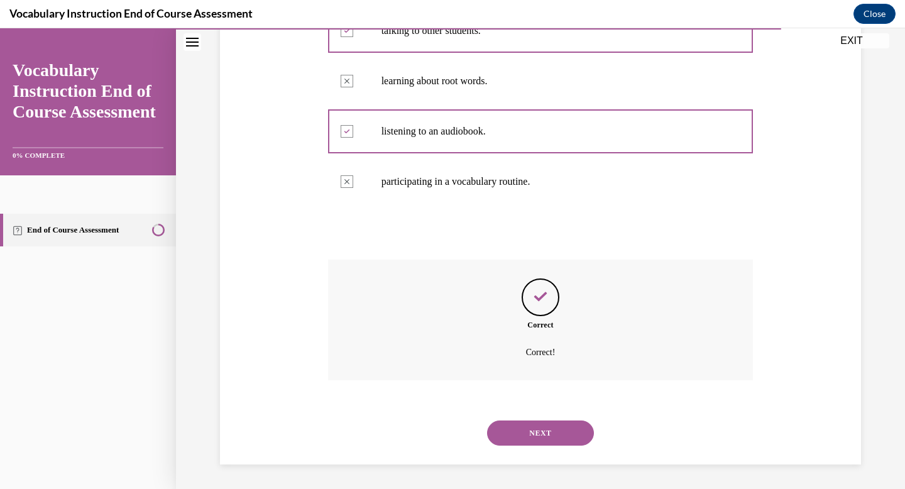
scroll to position [304, 0]
click at [523, 435] on button "NEXT" at bounding box center [540, 432] width 107 height 25
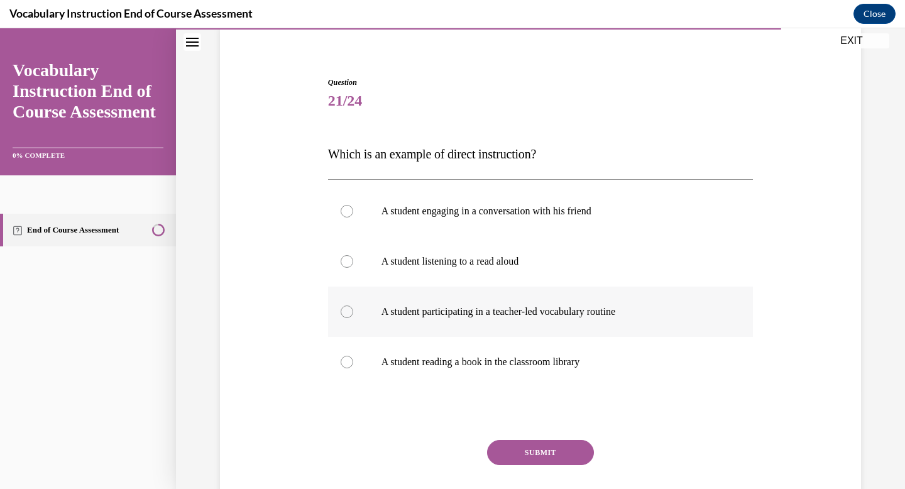
scroll to position [103, 0]
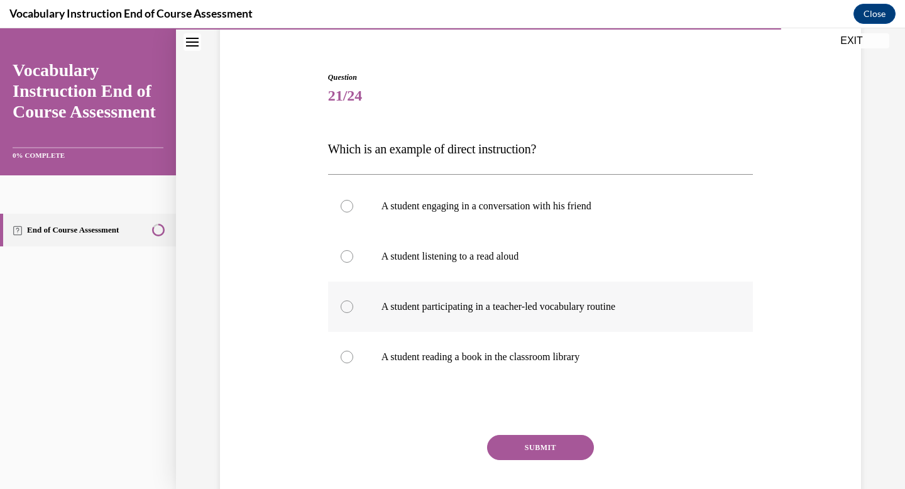
click at [501, 315] on label "A student participating in a teacher-led vocabulary routine" at bounding box center [540, 306] width 425 height 50
click at [353, 313] on input "A student participating in a teacher-led vocabulary routine" at bounding box center [346, 306] width 13 height 13
radio input "true"
click at [517, 441] on button "SUBMIT" at bounding box center [540, 447] width 107 height 25
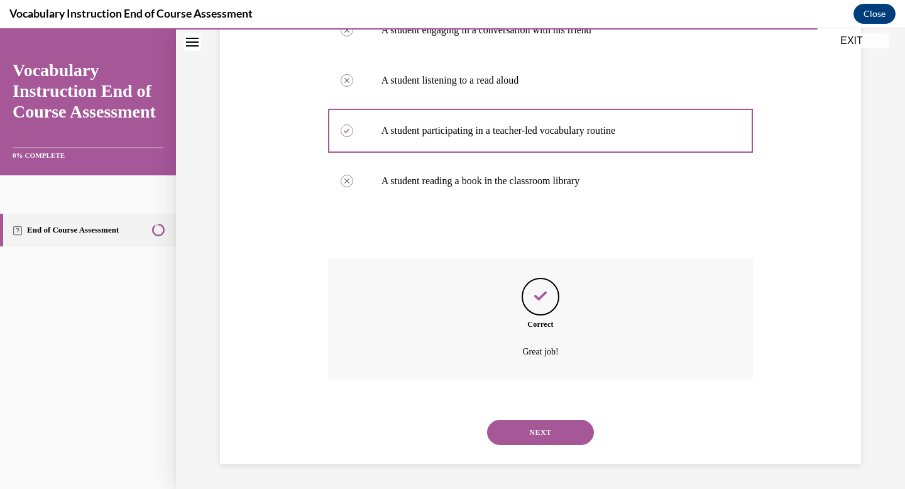
click at [526, 438] on button "NEXT" at bounding box center [540, 432] width 107 height 25
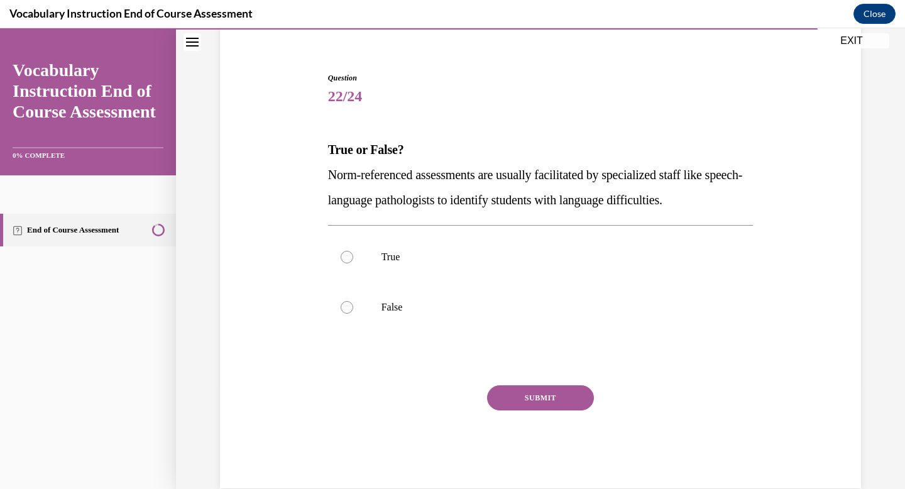
scroll to position [102, 0]
click at [459, 260] on p "True" at bounding box center [551, 257] width 340 height 13
click at [353, 260] on input "True" at bounding box center [346, 257] width 13 height 13
radio input "true"
click at [524, 405] on button "SUBMIT" at bounding box center [540, 398] width 107 height 25
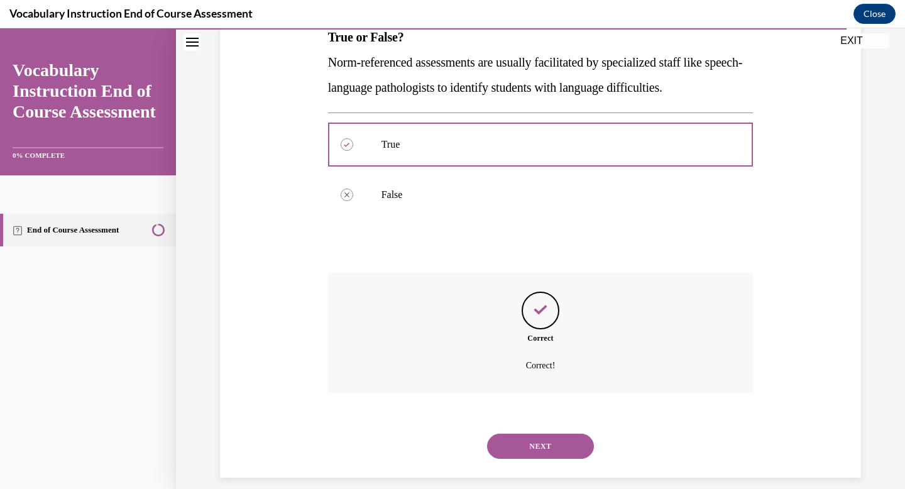
scroll to position [229, 0]
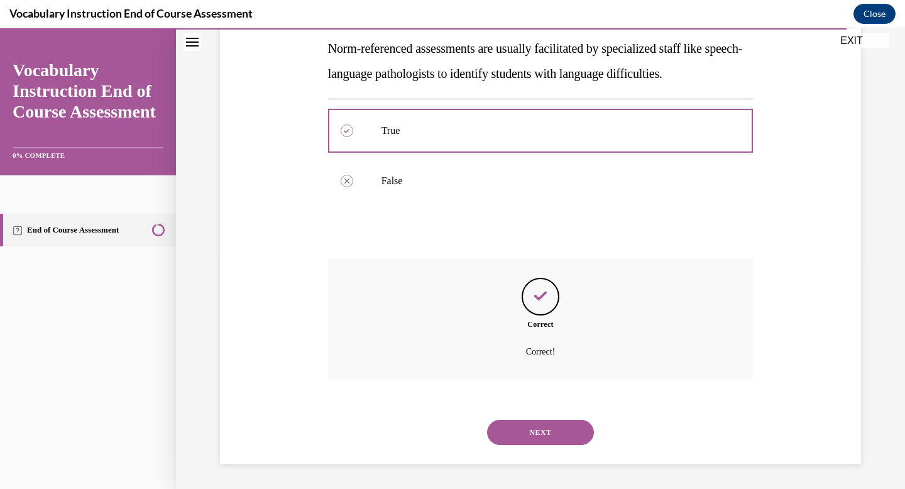
click at [512, 428] on button "NEXT" at bounding box center [540, 432] width 107 height 25
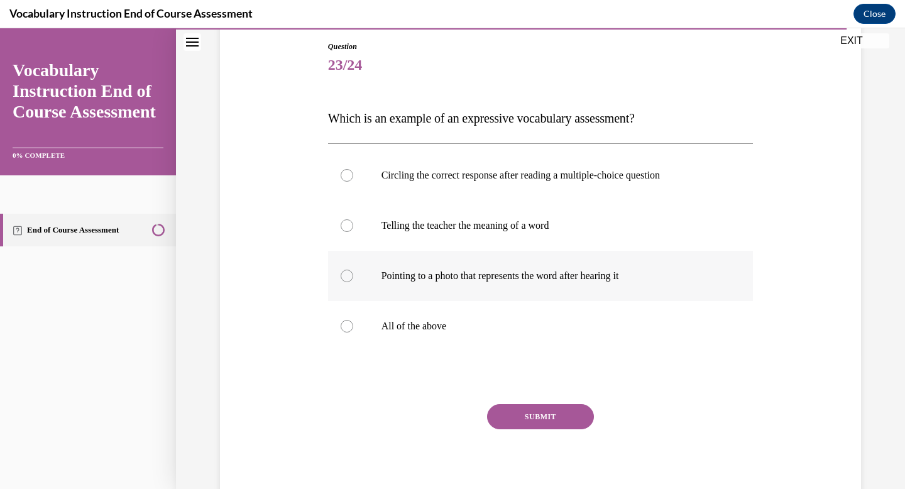
scroll to position [134, 0]
click at [470, 330] on p "All of the above" at bounding box center [551, 325] width 340 height 13
click at [353, 330] on input "All of the above" at bounding box center [346, 325] width 13 height 13
radio input "true"
click at [514, 415] on button "SUBMIT" at bounding box center [540, 415] width 107 height 25
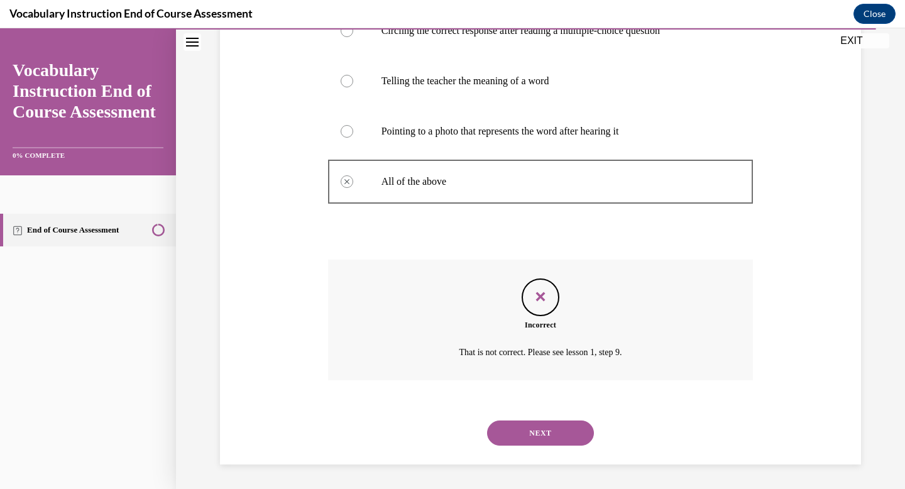
scroll to position [279, 0]
click at [517, 418] on div "NEXT" at bounding box center [540, 432] width 425 height 50
click at [514, 425] on button "NEXT" at bounding box center [540, 432] width 107 height 25
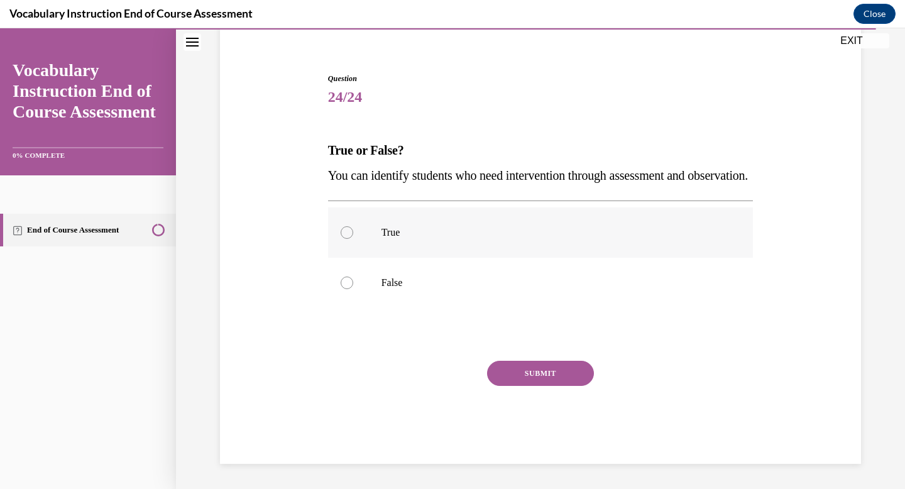
click at [430, 231] on p "True" at bounding box center [551, 232] width 340 height 13
click at [353, 231] on input "True" at bounding box center [346, 232] width 13 height 13
radio input "true"
click at [539, 371] on button "SUBMIT" at bounding box center [540, 373] width 107 height 25
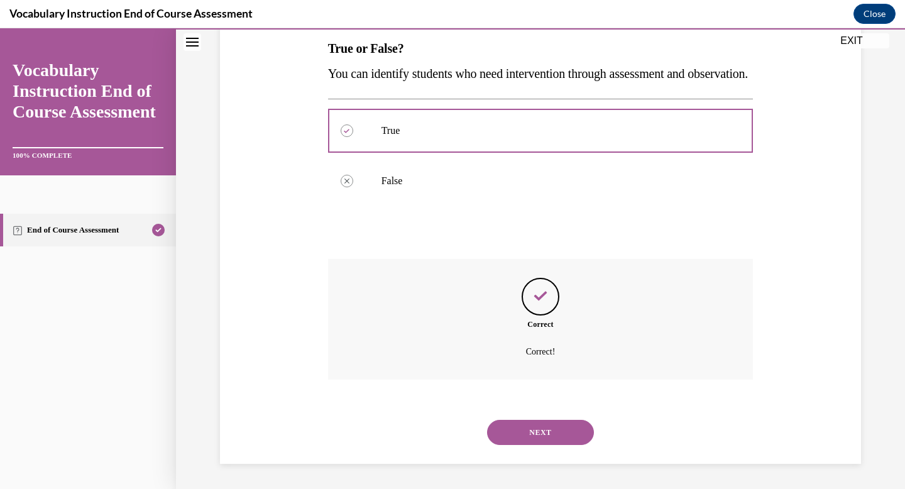
scroll to position [229, 0]
click at [528, 431] on button "NEXT" at bounding box center [540, 432] width 107 height 25
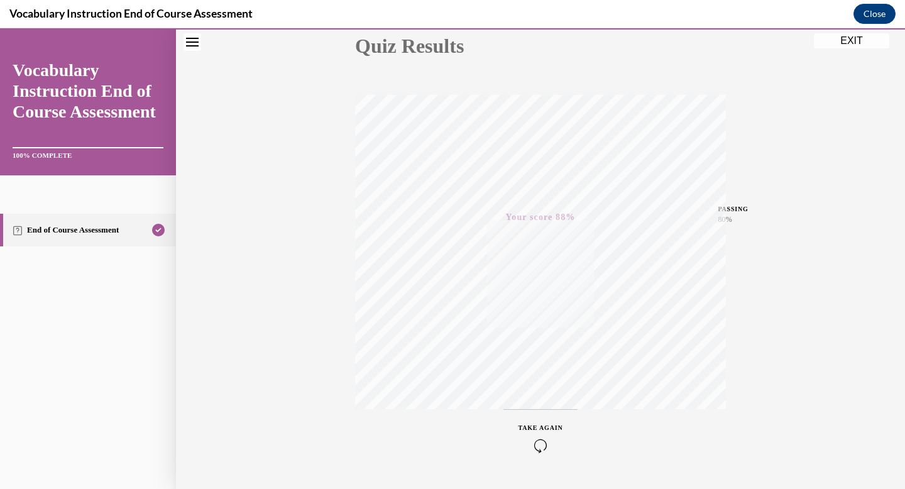
scroll to position [151, 0]
